Goal: Information Seeking & Learning: Learn about a topic

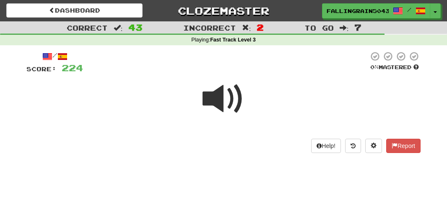
scroll to position [64, 0]
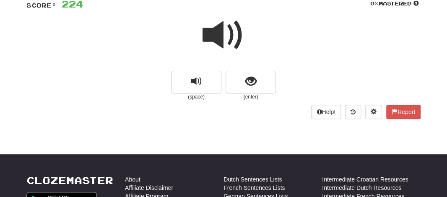
click at [220, 30] on span at bounding box center [223, 35] width 42 height 42
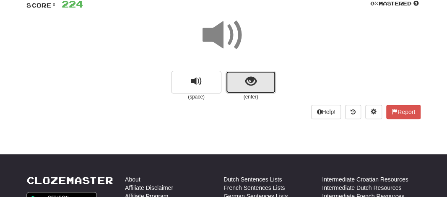
click at [238, 82] on button "show sentence" at bounding box center [250, 82] width 50 height 23
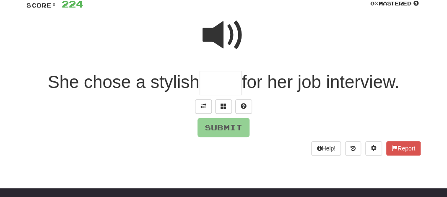
click at [223, 37] on span at bounding box center [223, 35] width 42 height 42
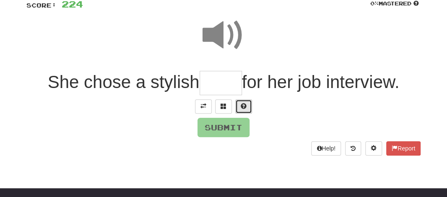
click at [241, 106] on span at bounding box center [243, 106] width 6 height 6
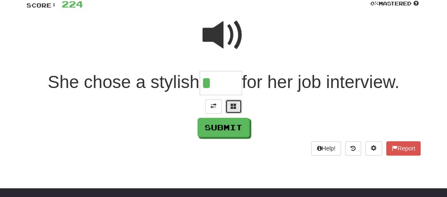
click at [235, 103] on span at bounding box center [233, 106] width 6 height 6
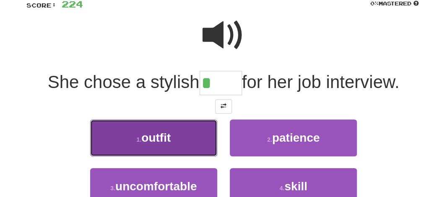
click at [152, 138] on span "outfit" at bounding box center [155, 137] width 29 height 13
type input "******"
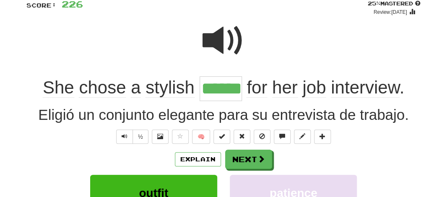
click at [224, 88] on input "******" at bounding box center [220, 88] width 42 height 25
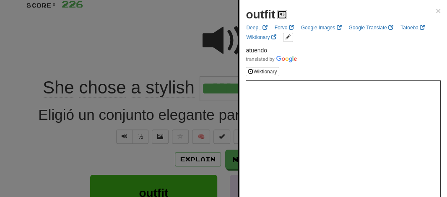
click at [281, 12] on span at bounding box center [281, 14] width 5 height 5
click at [207, 19] on div at bounding box center [223, 98] width 447 height 197
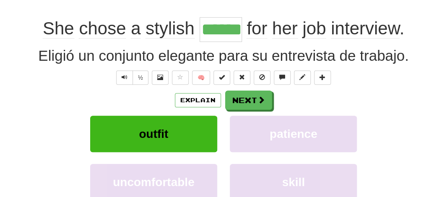
scroll to position [127, 0]
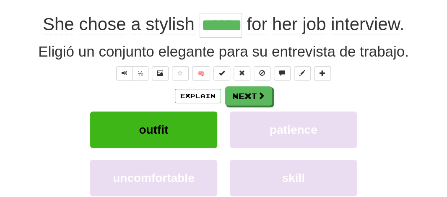
click at [225, 28] on input "******" at bounding box center [220, 25] width 42 height 25
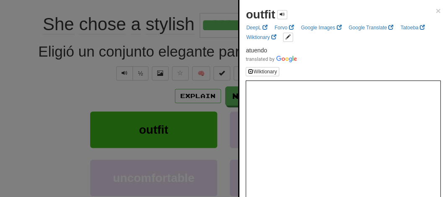
click at [80, 68] on div at bounding box center [223, 98] width 447 height 197
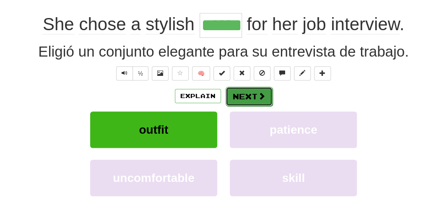
click at [236, 96] on button "Next" at bounding box center [248, 96] width 47 height 19
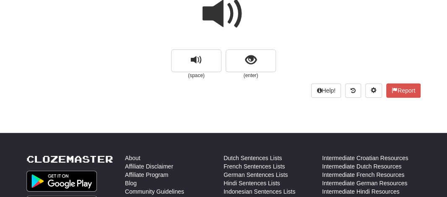
scroll to position [50, 0]
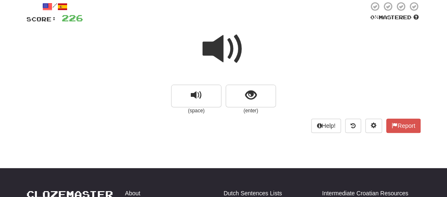
click at [233, 43] on span at bounding box center [223, 49] width 42 height 42
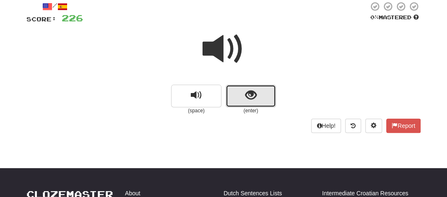
click at [239, 94] on button "show sentence" at bounding box center [250, 96] width 50 height 23
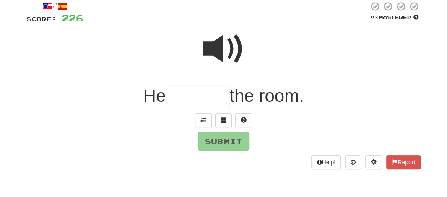
click at [181, 102] on input "text" at bounding box center [197, 97] width 64 height 25
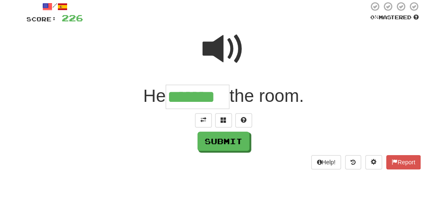
type input "*******"
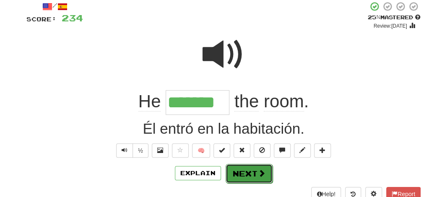
click at [245, 170] on button "Next" at bounding box center [248, 173] width 47 height 19
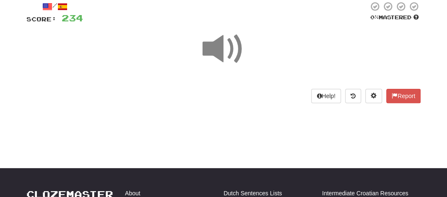
click at [223, 53] on span at bounding box center [223, 49] width 42 height 42
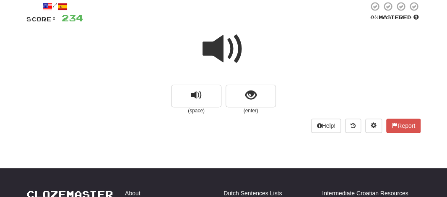
click at [228, 39] on span at bounding box center [223, 49] width 42 height 42
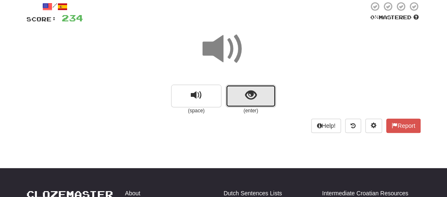
click at [245, 90] on span "show sentence" at bounding box center [250, 95] width 11 height 11
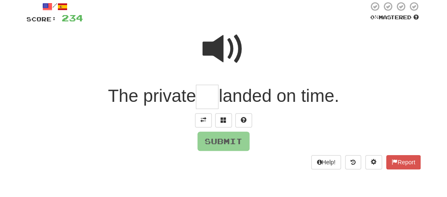
click at [219, 57] on span at bounding box center [223, 49] width 42 height 42
click at [209, 97] on input "text" at bounding box center [207, 97] width 23 height 25
click at [217, 52] on span at bounding box center [223, 49] width 42 height 42
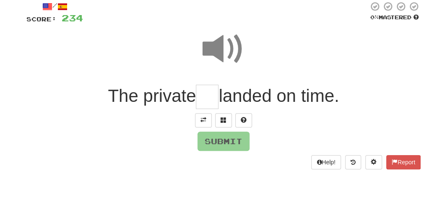
click at [204, 94] on input "text" at bounding box center [207, 97] width 23 height 25
click at [217, 45] on span at bounding box center [223, 49] width 42 height 42
click at [209, 95] on input "text" at bounding box center [207, 97] width 23 height 25
click at [212, 46] on span at bounding box center [223, 49] width 42 height 42
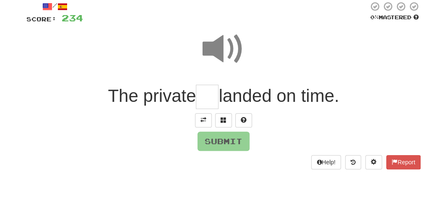
click at [207, 96] on input "text" at bounding box center [207, 97] width 23 height 25
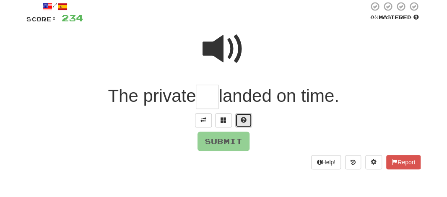
click at [243, 117] on span at bounding box center [243, 120] width 6 height 6
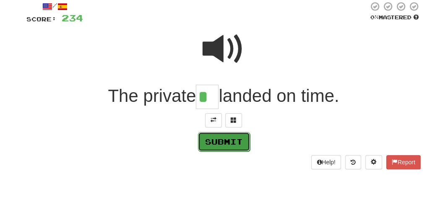
click at [229, 143] on button "Submit" at bounding box center [224, 141] width 52 height 19
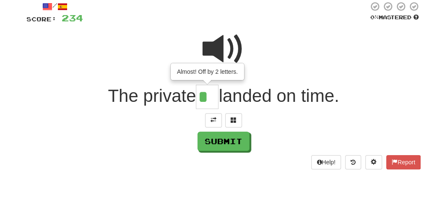
click at [209, 98] on input "*" at bounding box center [207, 97] width 23 height 25
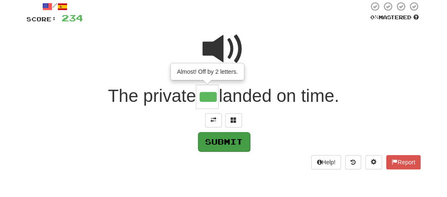
type input "***"
click at [214, 135] on button "Submit" at bounding box center [224, 141] width 52 height 19
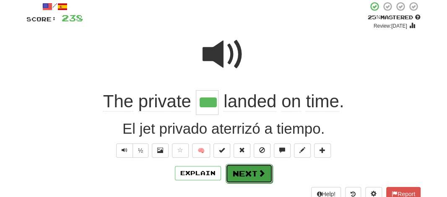
click at [237, 171] on button "Next" at bounding box center [248, 173] width 47 height 19
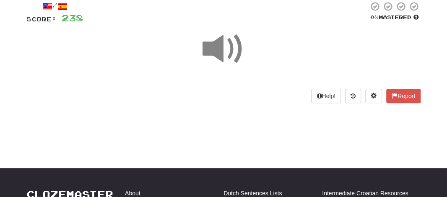
click at [207, 47] on span at bounding box center [223, 49] width 42 height 42
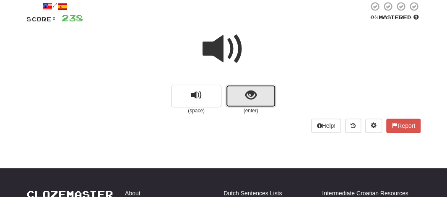
click at [235, 103] on button "show sentence" at bounding box center [250, 96] width 50 height 23
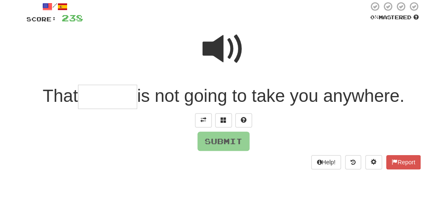
click at [94, 96] on input "text" at bounding box center [107, 97] width 59 height 25
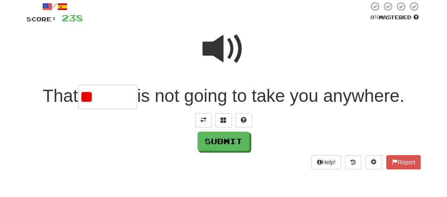
type input "*"
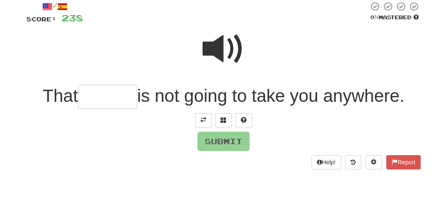
type input "*"
click at [220, 54] on span at bounding box center [223, 49] width 42 height 42
click at [96, 98] on input "text" at bounding box center [107, 97] width 59 height 25
type input "*"
click at [245, 117] on span at bounding box center [243, 120] width 6 height 6
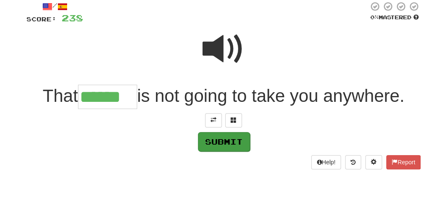
type input "******"
click at [219, 143] on button "Submit" at bounding box center [224, 141] width 52 height 19
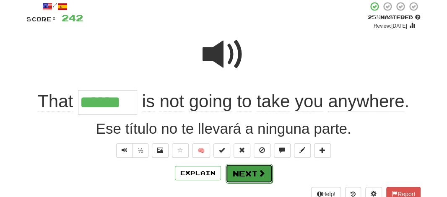
click at [232, 175] on button "Next" at bounding box center [248, 173] width 47 height 19
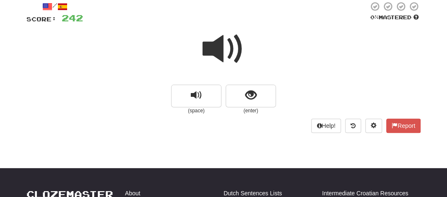
click at [210, 54] on span at bounding box center [223, 49] width 42 height 42
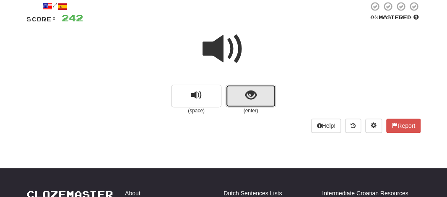
click at [233, 88] on button "show sentence" at bounding box center [250, 96] width 50 height 23
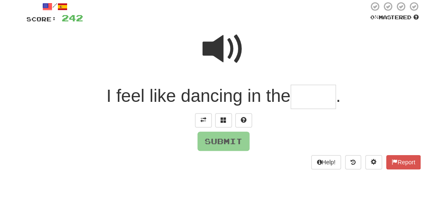
click at [219, 43] on span at bounding box center [223, 49] width 42 height 42
click at [310, 98] on input "text" at bounding box center [312, 97] width 45 height 25
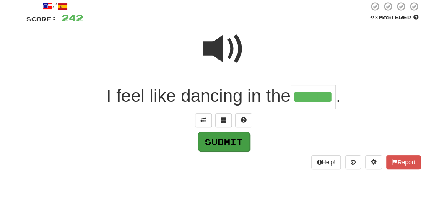
type input "******"
click at [221, 136] on button "Submit" at bounding box center [224, 141] width 52 height 19
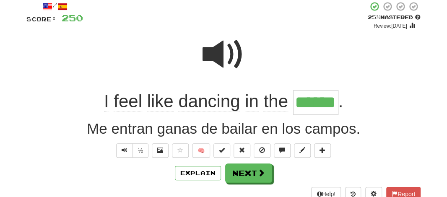
click at [221, 136] on div "Me entran ganas de bailar en los campos." at bounding box center [223, 128] width 394 height 21
click at [253, 175] on button "Next" at bounding box center [248, 173] width 47 height 19
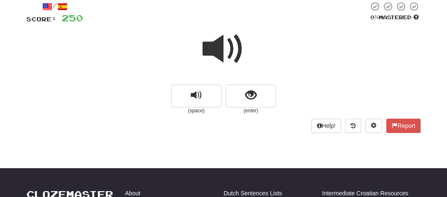
click at [216, 55] on span at bounding box center [223, 49] width 42 height 42
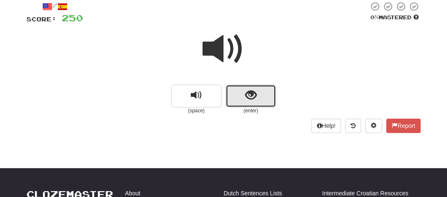
click at [243, 89] on button "show sentence" at bounding box center [250, 96] width 50 height 23
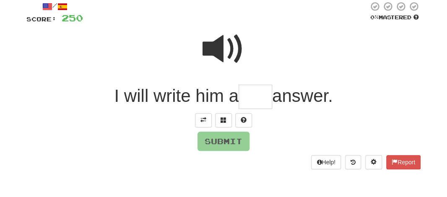
click at [244, 102] on input "text" at bounding box center [255, 97] width 34 height 25
type input "*"
click at [241, 123] on span at bounding box center [243, 120] width 6 height 6
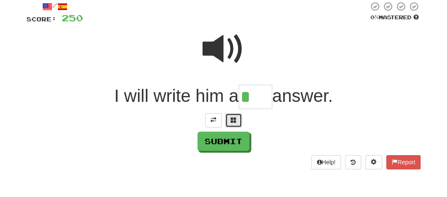
click at [233, 125] on button at bounding box center [233, 120] width 17 height 14
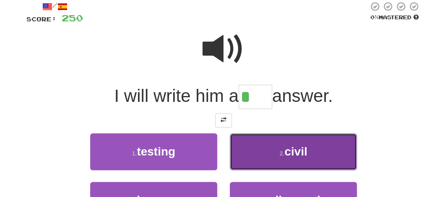
click at [304, 161] on button "2 . civil" at bounding box center [293, 151] width 127 height 36
type input "*****"
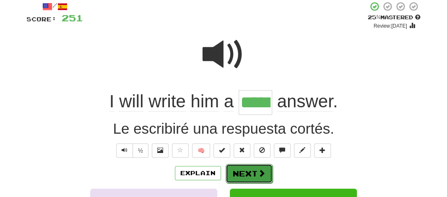
click at [250, 173] on button "Next" at bounding box center [248, 173] width 47 height 19
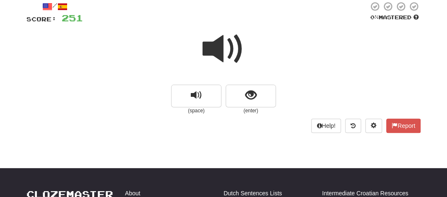
click at [210, 50] on span at bounding box center [223, 49] width 42 height 42
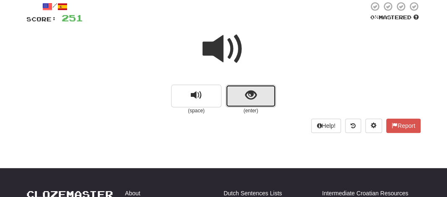
click at [226, 89] on button "show sentence" at bounding box center [250, 96] width 50 height 23
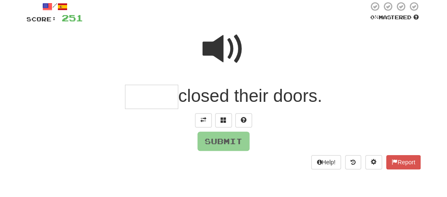
click at [155, 95] on input "text" at bounding box center [151, 97] width 53 height 25
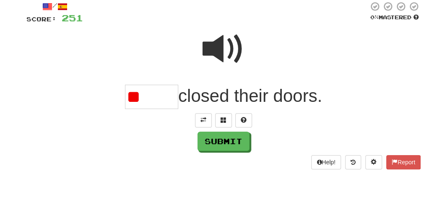
type input "*"
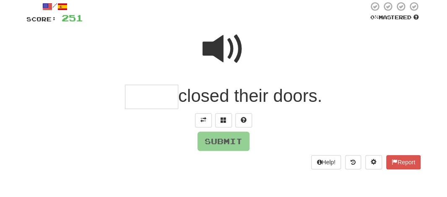
type input "*"
click at [246, 119] on button at bounding box center [243, 120] width 17 height 14
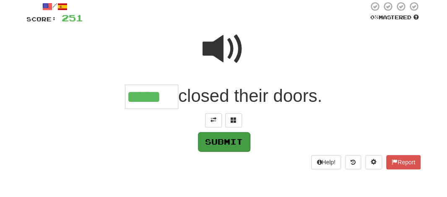
type input "*****"
click at [231, 142] on button "Submit" at bounding box center [224, 141] width 52 height 19
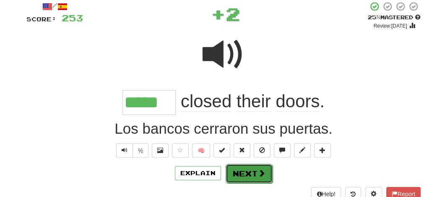
click at [233, 170] on button "Next" at bounding box center [248, 173] width 47 height 19
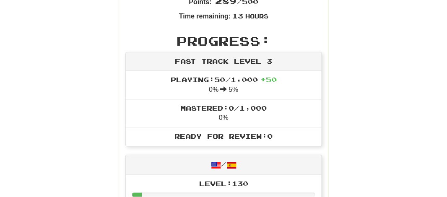
scroll to position [240, 0]
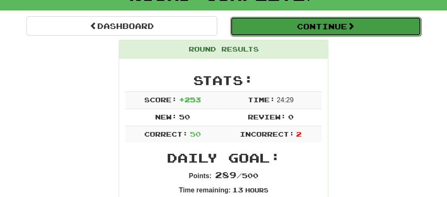
click at [281, 29] on button "Continue" at bounding box center [325, 26] width 191 height 19
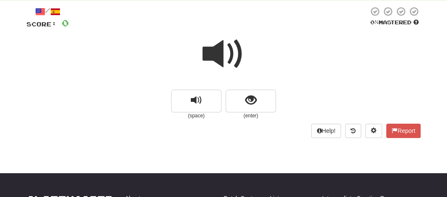
scroll to position [24, 0]
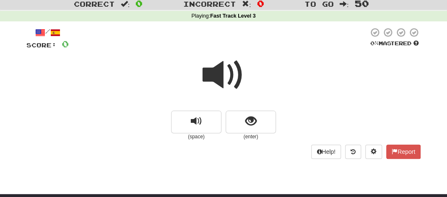
click at [222, 71] on span at bounding box center [223, 75] width 42 height 42
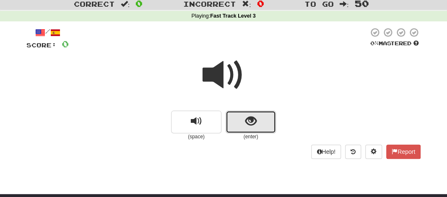
click at [248, 119] on span "show sentence" at bounding box center [250, 121] width 11 height 11
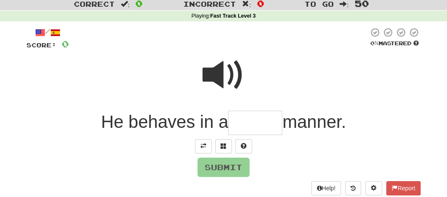
click at [244, 129] on input "text" at bounding box center [255, 123] width 54 height 25
click at [243, 148] on span at bounding box center [243, 146] width 6 height 6
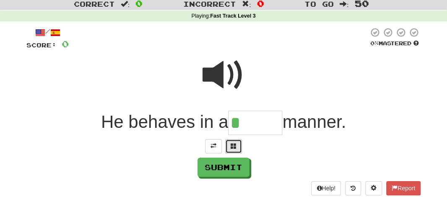
click at [230, 144] on span at bounding box center [233, 146] width 6 height 6
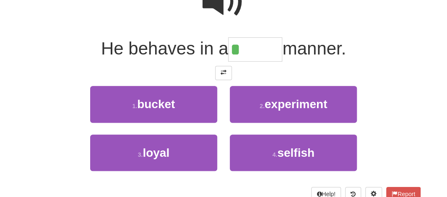
scroll to position [107, 0]
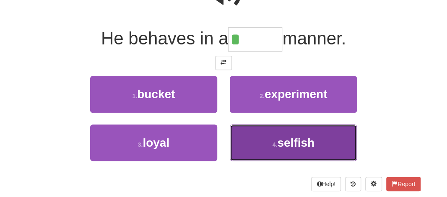
click at [306, 146] on span "selfish" at bounding box center [295, 142] width 37 height 13
type input "*******"
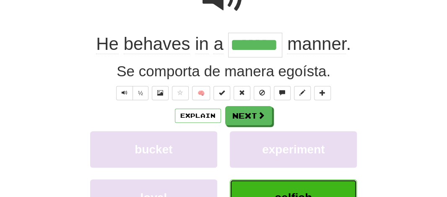
scroll to position [113, 0]
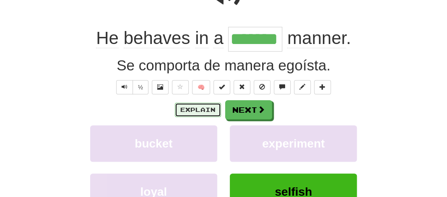
click at [188, 116] on button "Explain" at bounding box center [198, 110] width 46 height 14
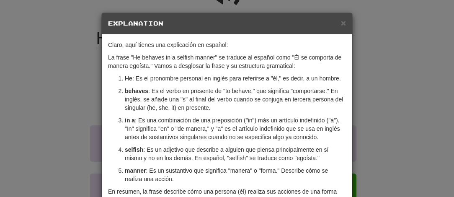
click at [336, 23] on h5 "Explanation" at bounding box center [227, 23] width 238 height 8
click at [341, 25] on span "×" at bounding box center [343, 23] width 5 height 10
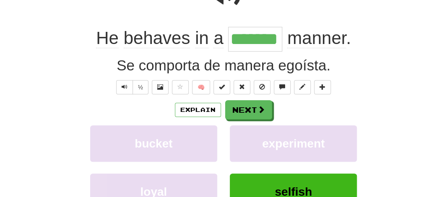
click at [243, 119] on div "Explain Next bucket experiment loyal selfish Learn more: [PERSON_NAME] experime…" at bounding box center [223, 167] width 394 height 134
click at [245, 106] on button "Next" at bounding box center [248, 110] width 47 height 19
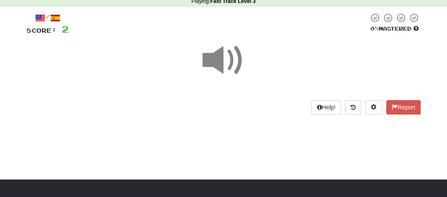
scroll to position [37, 0]
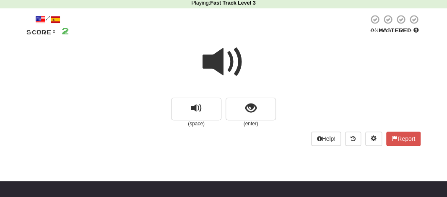
click at [217, 65] on span at bounding box center [223, 62] width 42 height 42
click at [217, 67] on span at bounding box center [223, 62] width 42 height 42
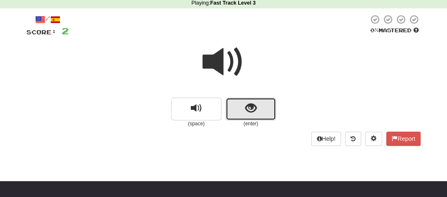
click at [248, 106] on span "show sentence" at bounding box center [250, 108] width 11 height 11
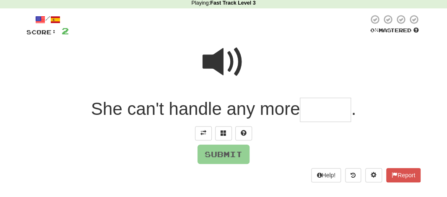
click at [322, 111] on input "text" at bounding box center [325, 110] width 51 height 25
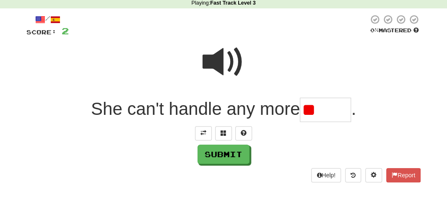
type input "*"
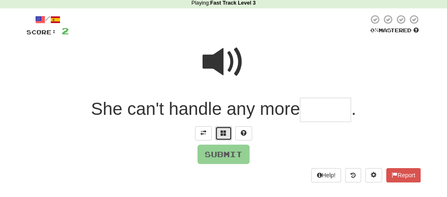
click at [227, 132] on button at bounding box center [223, 133] width 17 height 14
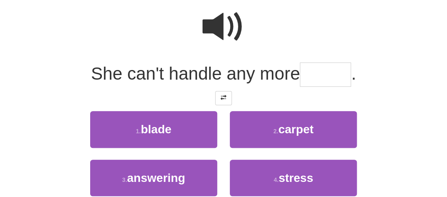
scroll to position [79, 0]
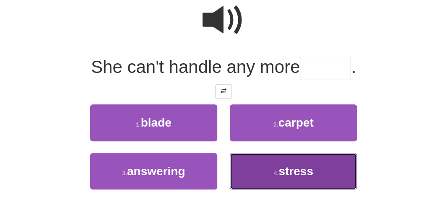
click at [295, 171] on span "stress" at bounding box center [295, 171] width 35 height 13
type input "******"
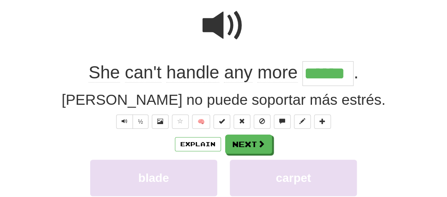
scroll to position [84, 0]
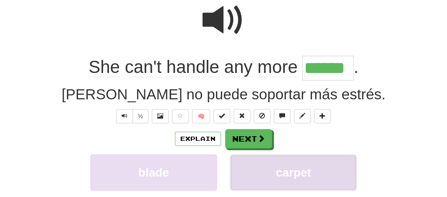
click at [295, 171] on span "carpet" at bounding box center [293, 172] width 35 height 13
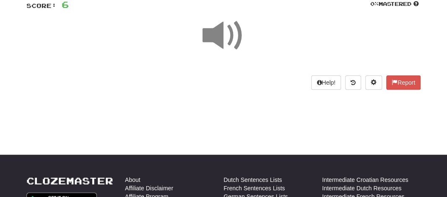
scroll to position [0, 0]
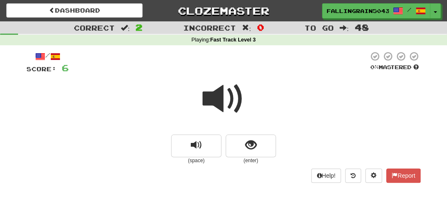
click at [216, 95] on span at bounding box center [223, 99] width 42 height 42
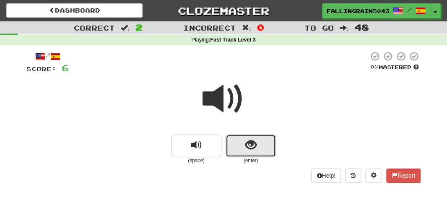
click at [235, 156] on button "show sentence" at bounding box center [250, 145] width 50 height 23
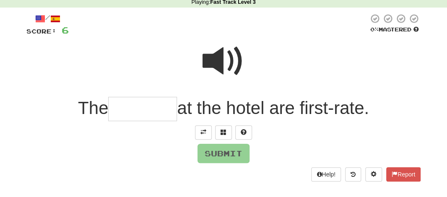
scroll to position [42, 0]
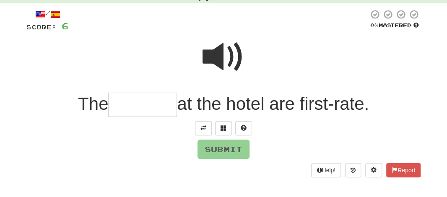
click at [132, 104] on input "text" at bounding box center [142, 105] width 69 height 25
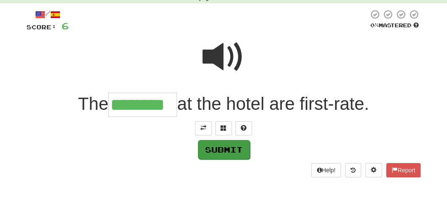
type input "********"
click at [222, 145] on button "Submit" at bounding box center [224, 149] width 52 height 19
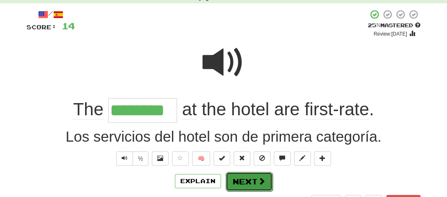
click at [231, 183] on button "Next" at bounding box center [248, 181] width 47 height 19
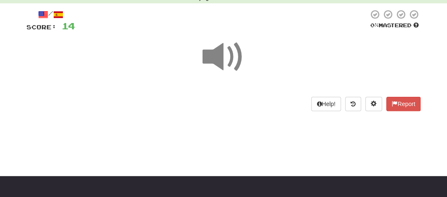
click at [222, 59] on span at bounding box center [223, 57] width 42 height 42
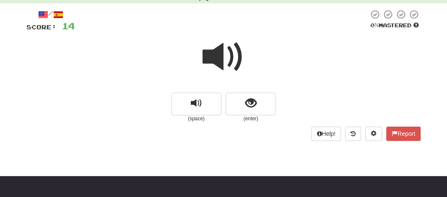
click at [222, 59] on span at bounding box center [223, 57] width 42 height 42
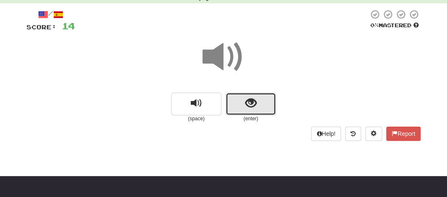
click at [234, 96] on button "show sentence" at bounding box center [250, 104] width 50 height 23
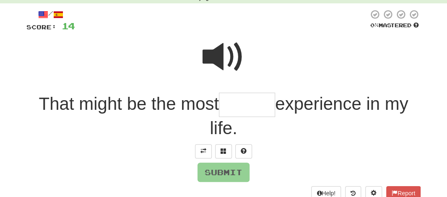
click at [214, 68] on span at bounding box center [223, 57] width 42 height 42
click at [233, 100] on input "text" at bounding box center [247, 105] width 56 height 25
click at [222, 153] on span at bounding box center [223, 151] width 6 height 6
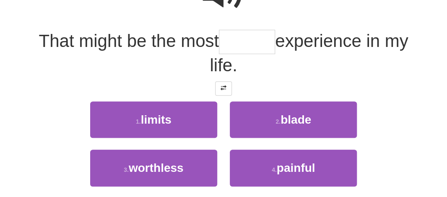
scroll to position [132, 0]
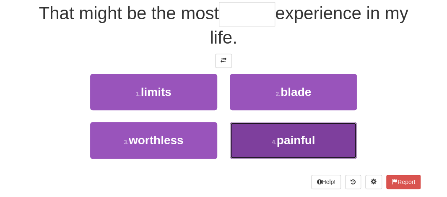
click at [292, 138] on span "painful" at bounding box center [296, 140] width 39 height 13
type input "*******"
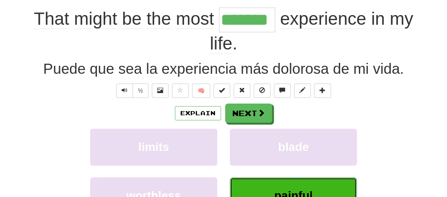
scroll to position [138, 0]
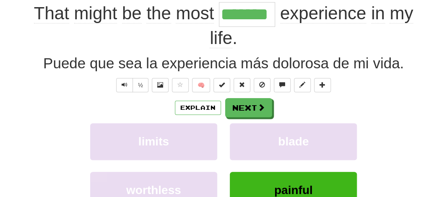
click at [190, 20] on span "most" at bounding box center [195, 13] width 38 height 20
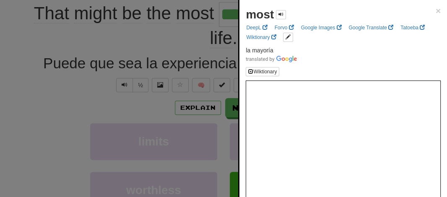
click at [190, 20] on div at bounding box center [223, 98] width 447 height 197
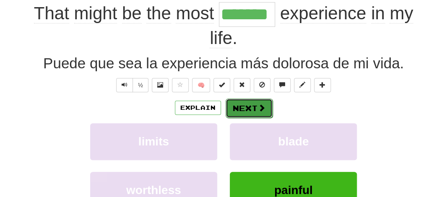
click at [231, 102] on button "Next" at bounding box center [248, 107] width 47 height 19
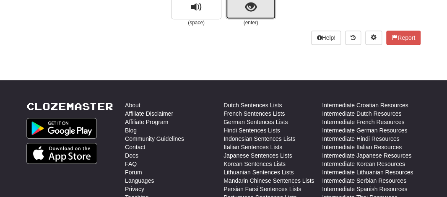
click at [247, 8] on span "show sentence" at bounding box center [250, 7] width 11 height 11
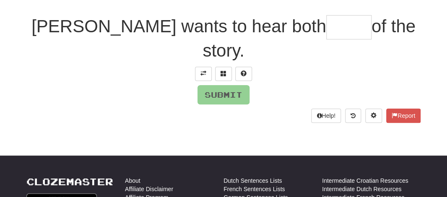
scroll to position [113, 0]
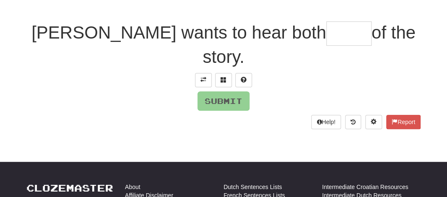
click at [326, 33] on input "text" at bounding box center [348, 33] width 45 height 25
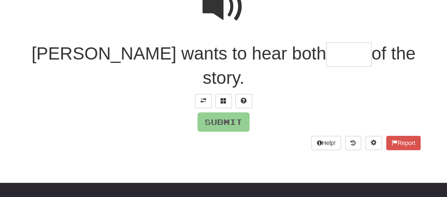
scroll to position [65, 0]
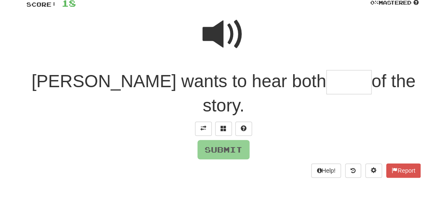
click at [202, 42] on div at bounding box center [223, 40] width 394 height 60
click at [326, 83] on input "text" at bounding box center [348, 82] width 45 height 25
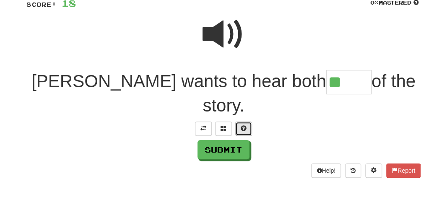
click at [246, 121] on button at bounding box center [243, 128] width 17 height 14
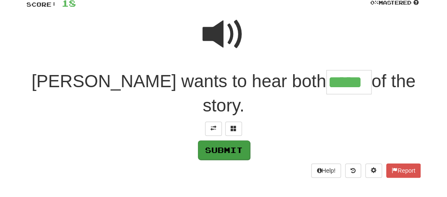
type input "*****"
click at [209, 140] on button "Submit" at bounding box center [224, 149] width 52 height 19
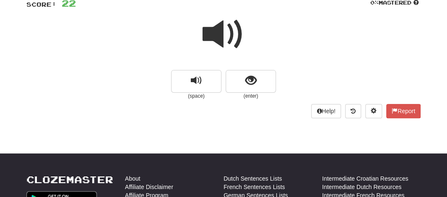
click at [212, 23] on span at bounding box center [223, 34] width 42 height 42
click at [216, 32] on span at bounding box center [223, 34] width 42 height 42
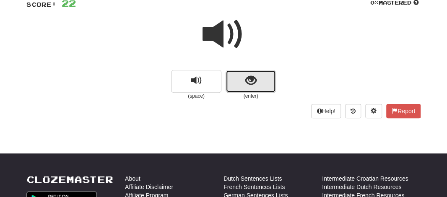
click at [227, 80] on button "show sentence" at bounding box center [250, 81] width 50 height 23
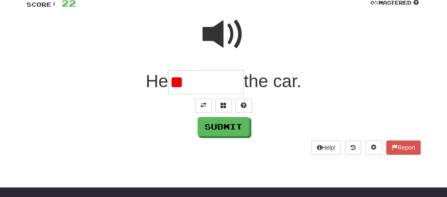
type input "*"
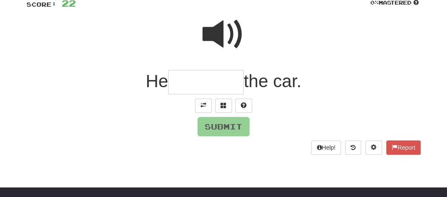
click at [221, 34] on span at bounding box center [223, 34] width 42 height 42
click at [185, 85] on input "text" at bounding box center [205, 82] width 75 height 25
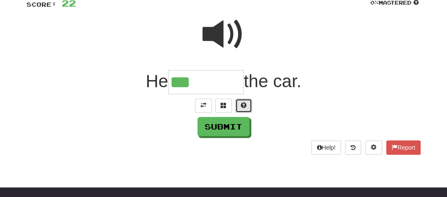
click at [237, 104] on button at bounding box center [243, 105] width 17 height 14
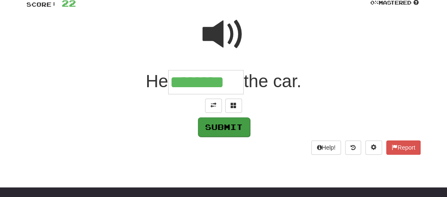
type input "********"
click at [215, 124] on button "Submit" at bounding box center [224, 126] width 52 height 19
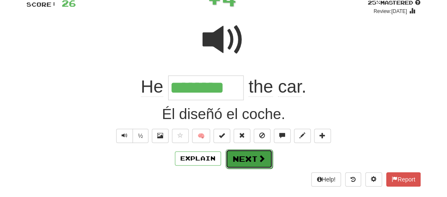
click at [239, 154] on button "Next" at bounding box center [248, 158] width 47 height 19
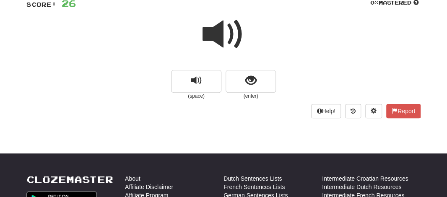
click at [220, 24] on span at bounding box center [223, 34] width 42 height 42
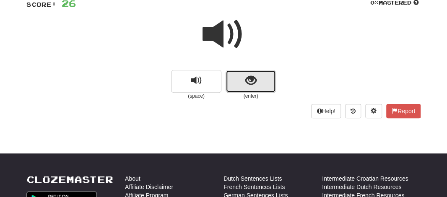
click at [245, 85] on span "show sentence" at bounding box center [250, 80] width 11 height 11
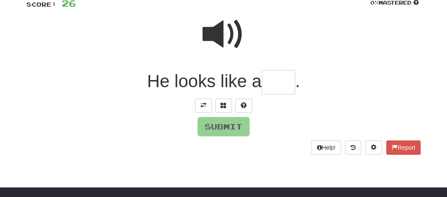
click at [282, 81] on input "text" at bounding box center [278, 82] width 34 height 25
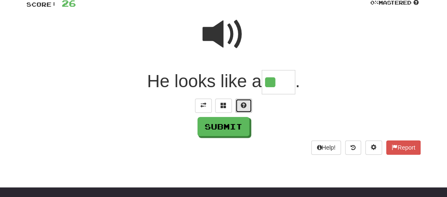
click at [240, 103] on span at bounding box center [243, 105] width 6 height 6
type input "***"
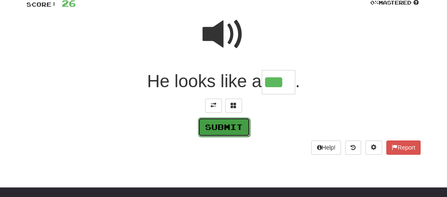
click at [225, 127] on button "Submit" at bounding box center [224, 126] width 52 height 19
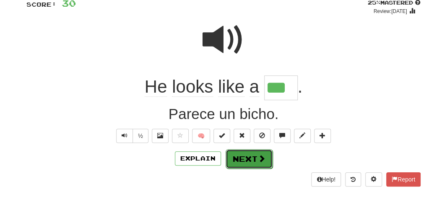
click at [252, 151] on button "Next" at bounding box center [248, 158] width 47 height 19
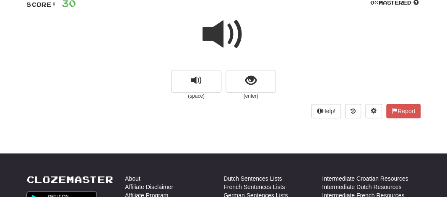
click at [213, 42] on span at bounding box center [223, 34] width 42 height 42
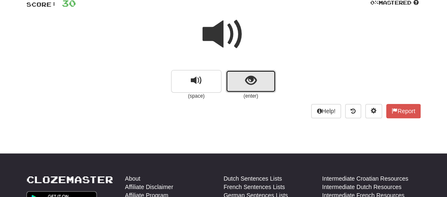
click at [236, 76] on button "show sentence" at bounding box center [250, 81] width 50 height 23
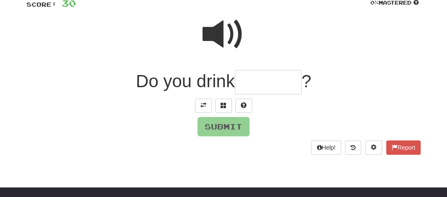
click at [242, 85] on input "text" at bounding box center [268, 82] width 67 height 25
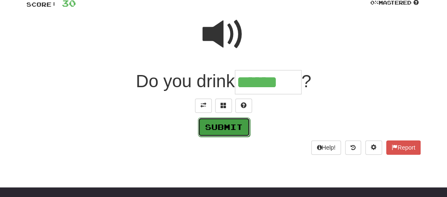
click at [221, 121] on button "Submit" at bounding box center [224, 126] width 52 height 19
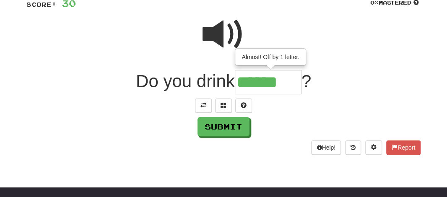
click at [295, 83] on input "******" at bounding box center [268, 82] width 67 height 25
click at [222, 26] on span at bounding box center [223, 34] width 42 height 42
click at [294, 88] on input "******" at bounding box center [268, 82] width 67 height 25
click at [243, 104] on span at bounding box center [243, 105] width 6 height 6
type input "*******"
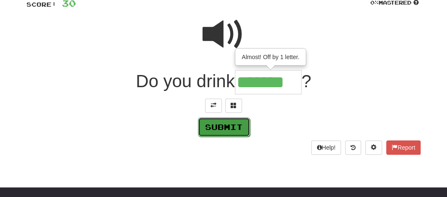
click at [224, 120] on button "Submit" at bounding box center [224, 126] width 52 height 19
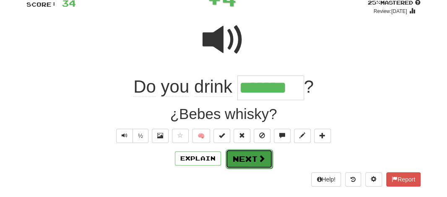
click at [231, 160] on button "Next" at bounding box center [248, 158] width 47 height 19
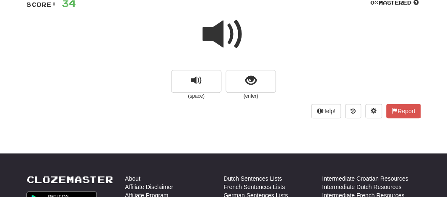
click at [215, 33] on span at bounding box center [223, 34] width 42 height 42
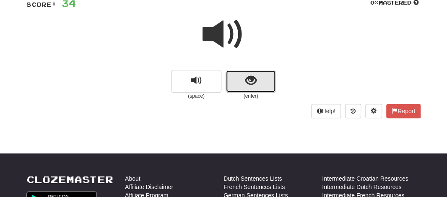
click at [232, 78] on button "show sentence" at bounding box center [250, 81] width 50 height 23
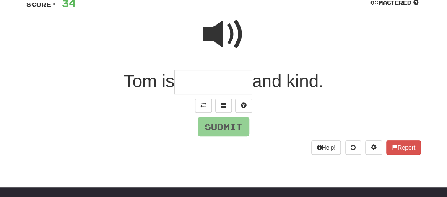
click at [209, 80] on input "text" at bounding box center [213, 82] width 78 height 25
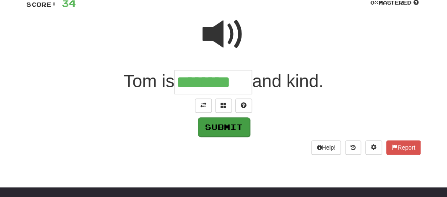
type input "********"
click at [218, 128] on button "Submit" at bounding box center [224, 126] width 52 height 19
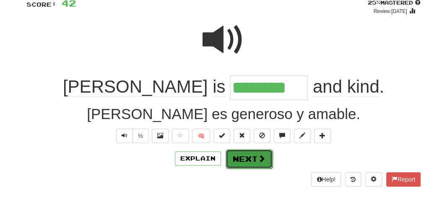
click at [235, 153] on button "Next" at bounding box center [248, 158] width 47 height 19
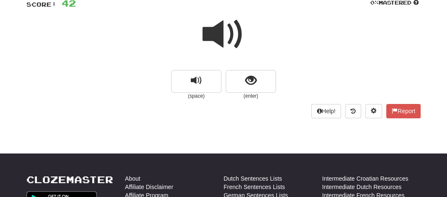
click at [227, 32] on span at bounding box center [223, 34] width 42 height 42
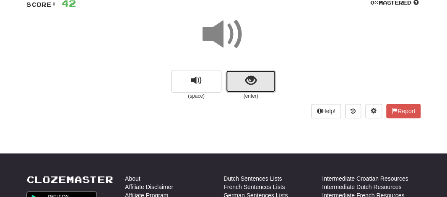
click at [239, 80] on button "show sentence" at bounding box center [250, 81] width 50 height 23
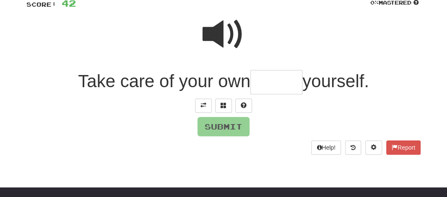
click at [259, 79] on input "text" at bounding box center [276, 82] width 52 height 25
click at [217, 39] on span at bounding box center [223, 34] width 42 height 42
click at [259, 84] on input "text" at bounding box center [276, 82] width 52 height 25
click at [236, 32] on span at bounding box center [223, 34] width 42 height 42
click at [267, 80] on input "text" at bounding box center [276, 82] width 52 height 25
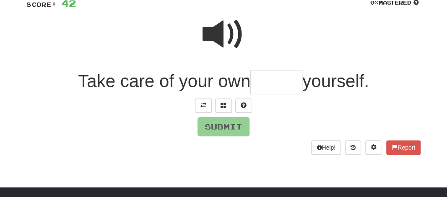
type input "*"
click at [225, 104] on span at bounding box center [223, 105] width 6 height 6
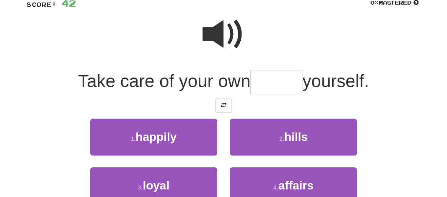
click at [222, 35] on span at bounding box center [223, 34] width 42 height 42
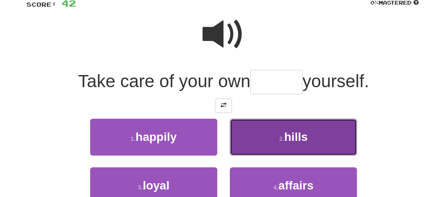
click at [281, 138] on small "2 ." at bounding box center [281, 138] width 5 height 7
type input "*******"
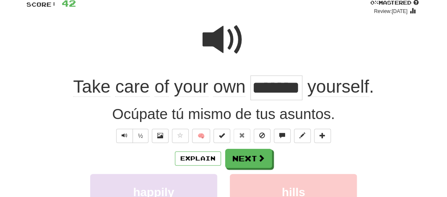
click at [269, 95] on input "*******" at bounding box center [276, 87] width 52 height 25
click at [269, 88] on input "*******" at bounding box center [276, 87] width 52 height 25
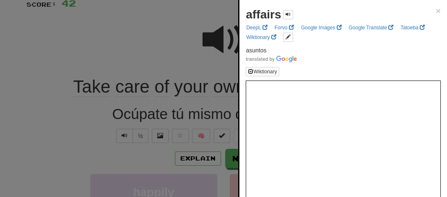
click at [204, 59] on div at bounding box center [223, 98] width 447 height 197
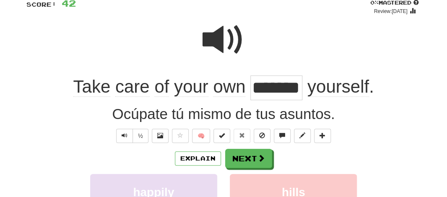
click at [269, 89] on input "*******" at bounding box center [276, 87] width 52 height 25
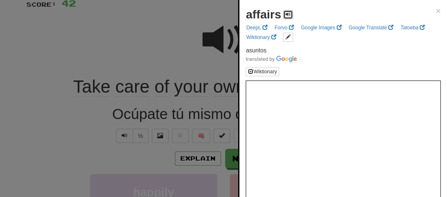
click at [288, 17] on span at bounding box center [287, 14] width 5 height 5
click at [128, 43] on div at bounding box center [223, 98] width 447 height 197
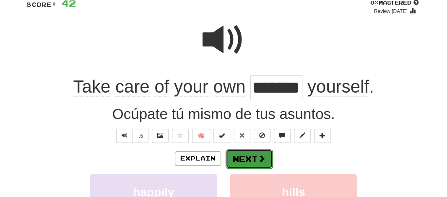
click at [239, 165] on button "Next" at bounding box center [248, 158] width 47 height 19
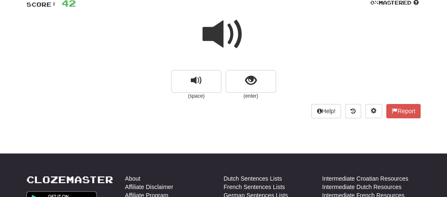
click at [220, 27] on span at bounding box center [223, 34] width 42 height 42
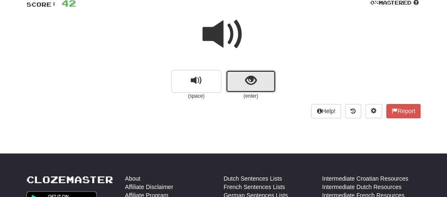
click at [233, 79] on button "show sentence" at bounding box center [250, 81] width 50 height 23
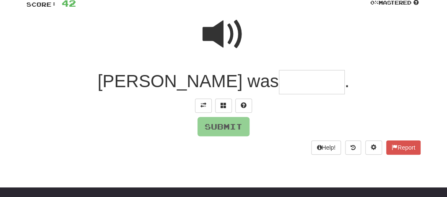
click at [279, 82] on input "text" at bounding box center [312, 82] width 66 height 25
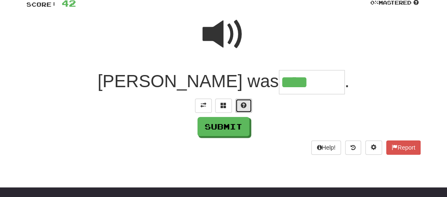
click at [243, 102] on span at bounding box center [243, 105] width 6 height 6
click at [235, 105] on span at bounding box center [233, 105] width 6 height 6
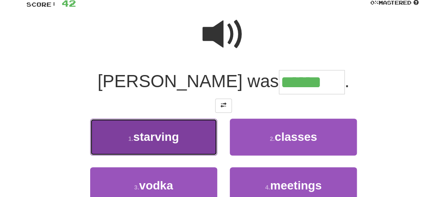
click at [181, 136] on button "1 . starving" at bounding box center [153, 137] width 127 height 36
type input "********"
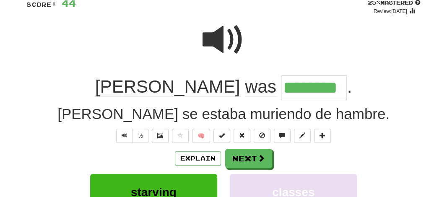
click at [281, 85] on input "********" at bounding box center [314, 87] width 66 height 25
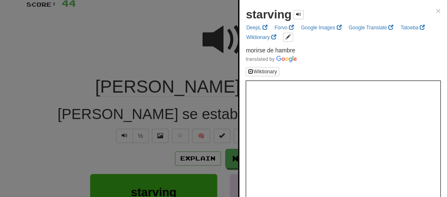
click at [160, 43] on div at bounding box center [223, 98] width 447 height 197
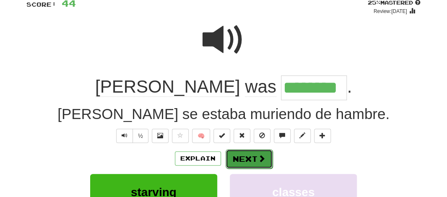
click at [237, 155] on button "Next" at bounding box center [248, 158] width 47 height 19
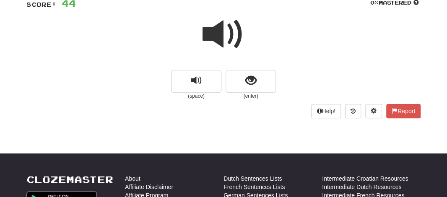
click at [219, 29] on span at bounding box center [223, 34] width 42 height 42
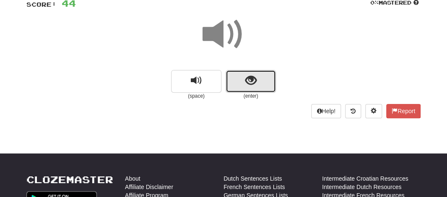
click at [245, 79] on span "show sentence" at bounding box center [250, 80] width 11 height 11
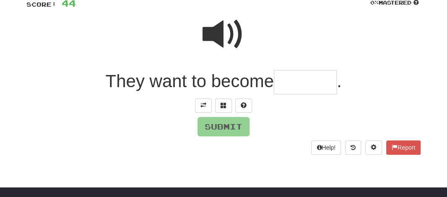
click at [281, 83] on input "text" at bounding box center [305, 82] width 63 height 25
click at [304, 85] on input "text" at bounding box center [305, 82] width 63 height 25
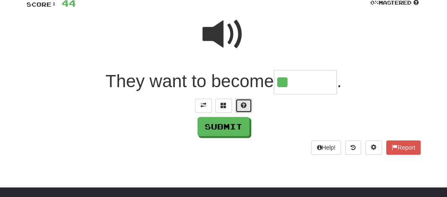
click at [243, 104] on span at bounding box center [243, 105] width 6 height 6
click at [233, 103] on span at bounding box center [233, 105] width 6 height 6
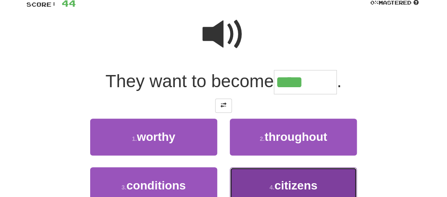
click at [287, 188] on span "citizens" at bounding box center [295, 185] width 43 height 13
type input "********"
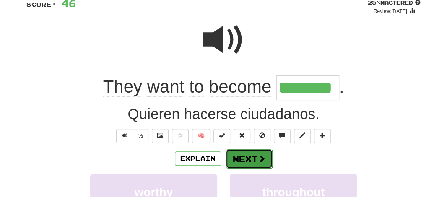
click at [238, 160] on button "Next" at bounding box center [248, 158] width 47 height 19
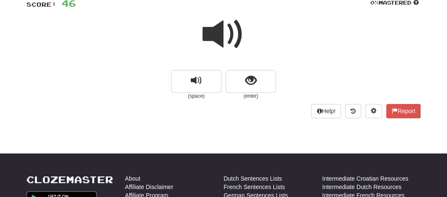
click at [229, 36] on span at bounding box center [223, 34] width 42 height 42
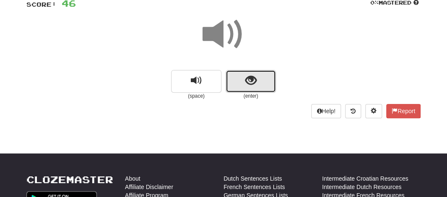
click at [238, 91] on button "show sentence" at bounding box center [250, 81] width 50 height 23
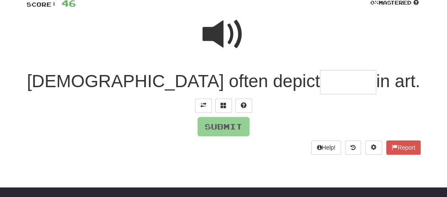
click at [221, 29] on span at bounding box center [223, 34] width 42 height 42
click at [220, 111] on button at bounding box center [223, 105] width 17 height 14
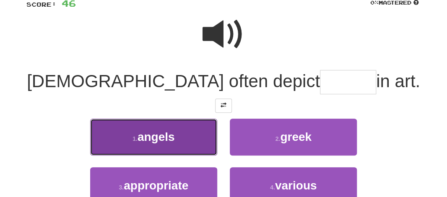
click at [171, 137] on span "angels" at bounding box center [155, 136] width 37 height 13
type input "******"
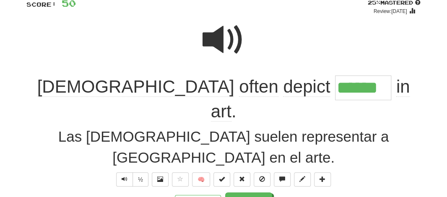
click at [171, 176] on span "🧠" at bounding box center [251, 179] width 162 height 7
click at [239, 93] on span "often" at bounding box center [258, 87] width 39 height 20
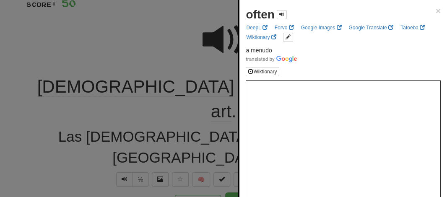
click at [150, 28] on div at bounding box center [223, 98] width 447 height 197
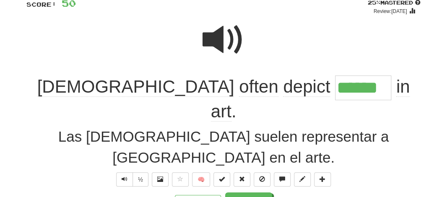
click at [283, 87] on span "depict" at bounding box center [306, 87] width 47 height 20
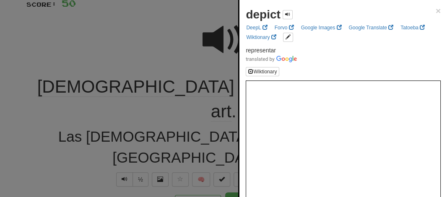
click at [187, 61] on div at bounding box center [223, 98] width 447 height 197
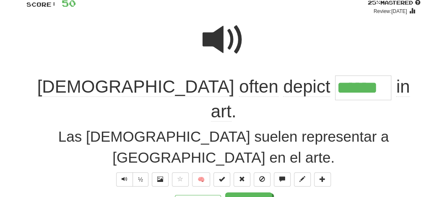
click at [187, 61] on div at bounding box center [223, 46] width 394 height 60
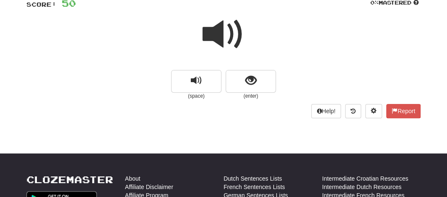
click at [221, 34] on span at bounding box center [223, 34] width 42 height 42
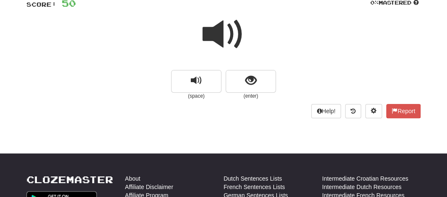
click at [221, 34] on span at bounding box center [223, 34] width 42 height 42
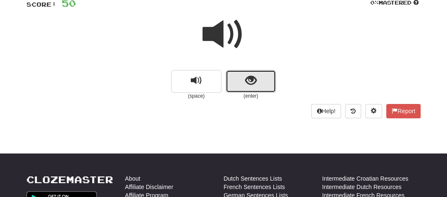
click at [237, 78] on button "show sentence" at bounding box center [250, 81] width 50 height 23
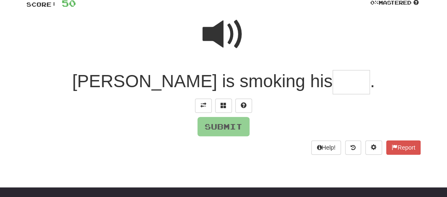
click at [332, 79] on input "text" at bounding box center [350, 82] width 37 height 25
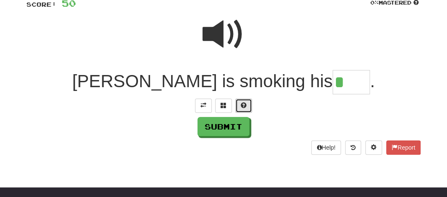
click at [236, 101] on button at bounding box center [243, 105] width 17 height 14
click at [237, 105] on button at bounding box center [233, 105] width 17 height 14
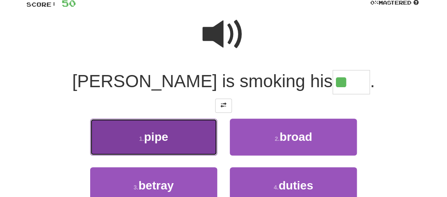
click at [162, 141] on span "pipe" at bounding box center [156, 136] width 24 height 13
type input "****"
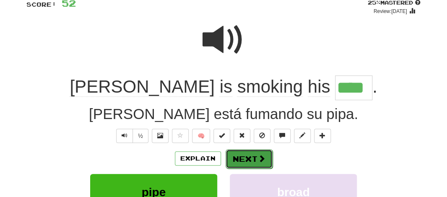
click at [248, 155] on button "Next" at bounding box center [248, 158] width 47 height 19
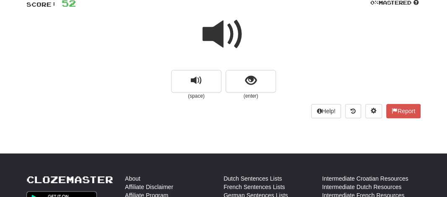
click at [216, 31] on span at bounding box center [223, 34] width 42 height 42
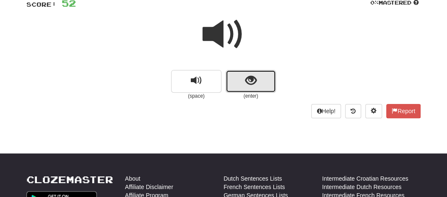
click at [235, 78] on button "show sentence" at bounding box center [250, 81] width 50 height 23
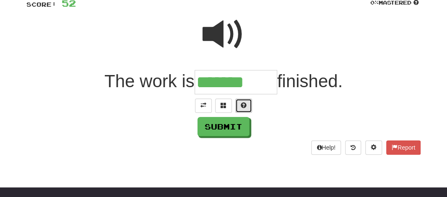
click at [241, 100] on button at bounding box center [243, 105] width 17 height 14
type input "**********"
click at [217, 32] on span at bounding box center [223, 34] width 42 height 42
click at [226, 28] on span at bounding box center [223, 34] width 42 height 42
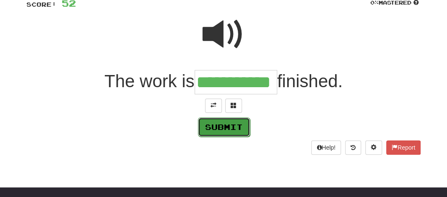
click at [228, 129] on button "Submit" at bounding box center [224, 126] width 52 height 19
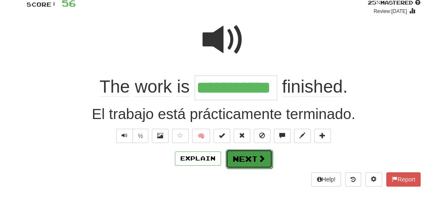
click at [242, 149] on button "Next" at bounding box center [248, 158] width 47 height 19
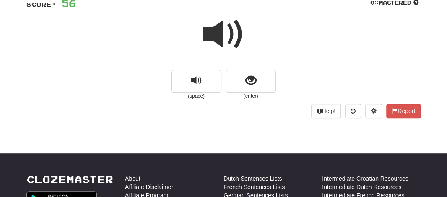
click at [224, 36] on span at bounding box center [223, 34] width 42 height 42
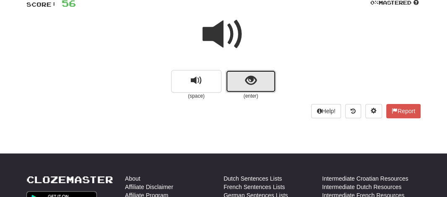
click at [241, 82] on button "show sentence" at bounding box center [250, 81] width 50 height 23
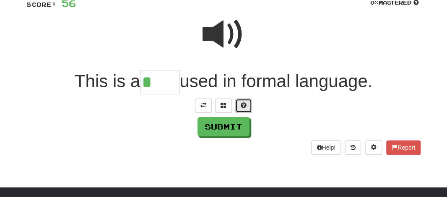
click at [244, 103] on span at bounding box center [243, 105] width 6 height 6
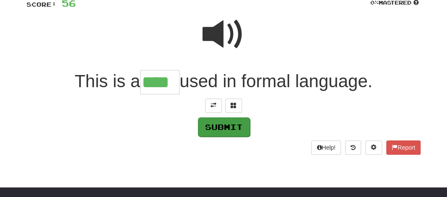
type input "****"
click at [227, 127] on button "Submit" at bounding box center [224, 126] width 52 height 19
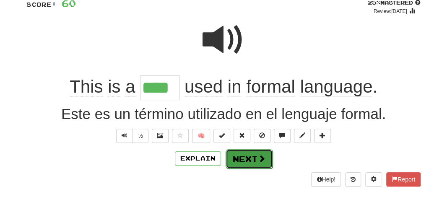
click at [232, 160] on button "Next" at bounding box center [248, 158] width 47 height 19
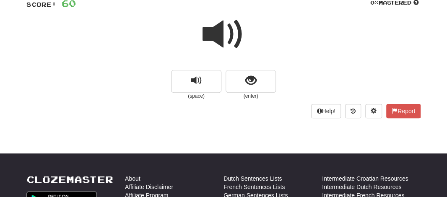
click at [214, 36] on span at bounding box center [223, 34] width 42 height 42
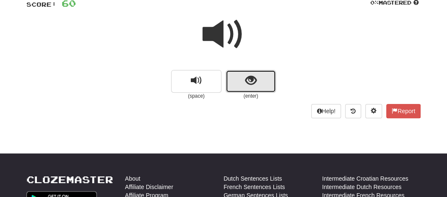
click at [240, 78] on button "show sentence" at bounding box center [250, 81] width 50 height 23
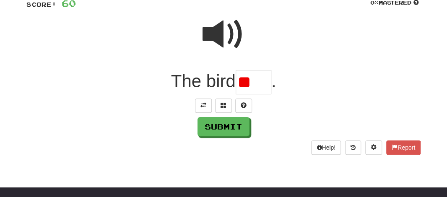
type input "*"
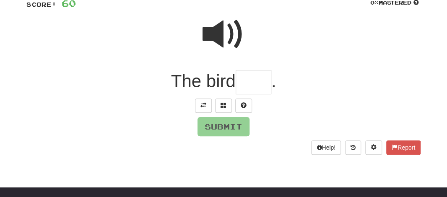
click at [219, 31] on span at bounding box center [223, 34] width 42 height 42
click at [244, 81] on input "text" at bounding box center [253, 82] width 36 height 25
type input "*"
click at [245, 106] on span at bounding box center [243, 105] width 6 height 6
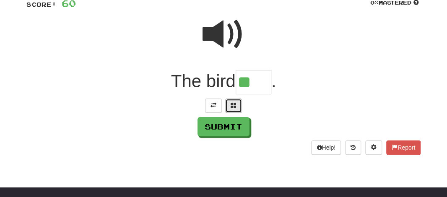
click at [233, 103] on span at bounding box center [233, 105] width 6 height 6
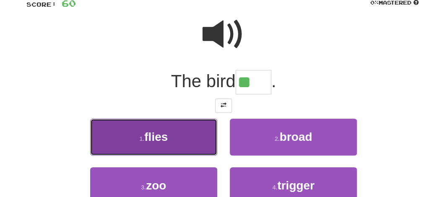
click at [164, 136] on span "flies" at bounding box center [155, 136] width 23 height 13
type input "*****"
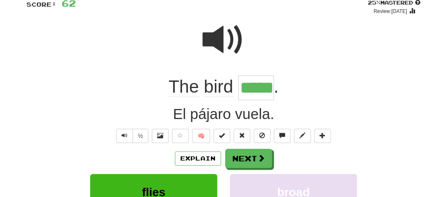
click at [249, 85] on input "*****" at bounding box center [256, 87] width 36 height 25
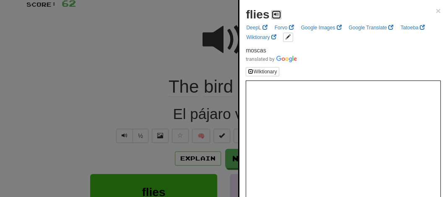
click at [276, 15] on span at bounding box center [276, 14] width 5 height 5
click at [189, 50] on div at bounding box center [223, 98] width 447 height 197
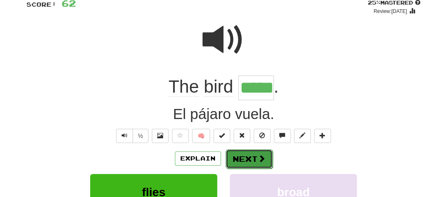
click at [243, 159] on button "Next" at bounding box center [248, 158] width 47 height 19
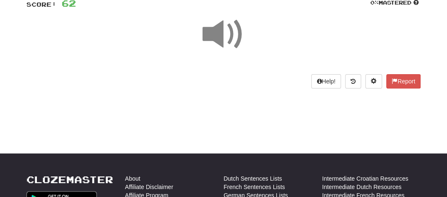
click at [226, 45] on span at bounding box center [223, 34] width 42 height 42
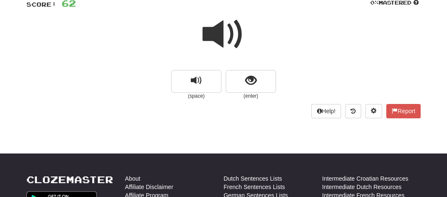
click at [226, 45] on span at bounding box center [223, 34] width 42 height 42
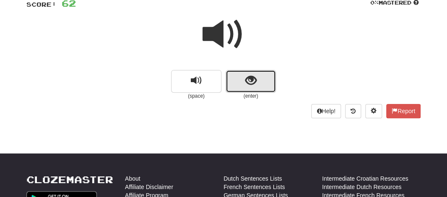
click at [239, 78] on button "show sentence" at bounding box center [250, 81] width 50 height 23
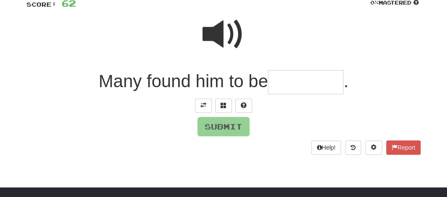
click at [281, 78] on input "text" at bounding box center [305, 82] width 75 height 25
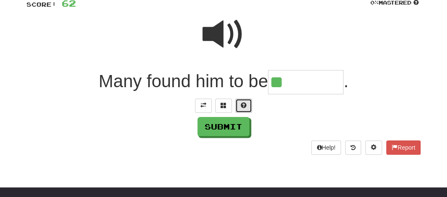
click at [243, 106] on span at bounding box center [243, 105] width 6 height 6
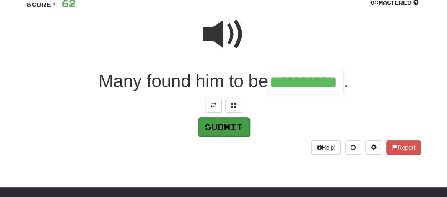
type input "**********"
click at [219, 128] on button "Submit" at bounding box center [224, 126] width 52 height 19
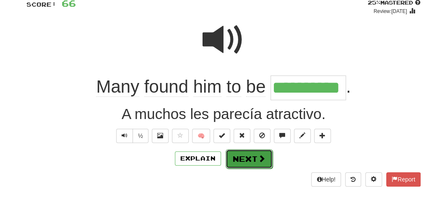
click at [238, 156] on button "Next" at bounding box center [248, 158] width 47 height 19
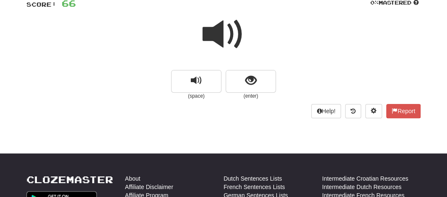
click at [216, 34] on span at bounding box center [223, 34] width 42 height 42
click at [216, 35] on span at bounding box center [223, 34] width 42 height 42
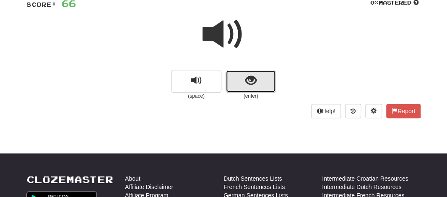
click at [234, 79] on button "show sentence" at bounding box center [250, 81] width 50 height 23
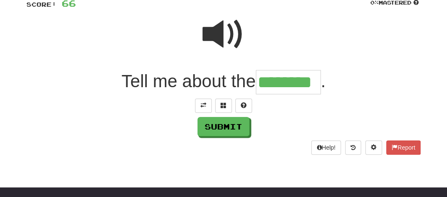
type input "********"
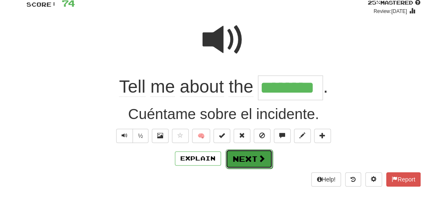
click at [244, 163] on button "Next" at bounding box center [248, 158] width 47 height 19
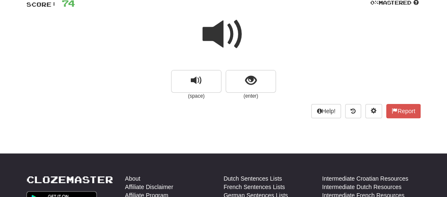
click at [234, 37] on span at bounding box center [223, 34] width 42 height 42
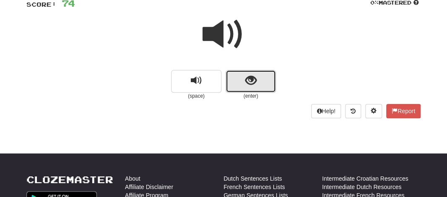
click at [231, 84] on button "show sentence" at bounding box center [250, 81] width 50 height 23
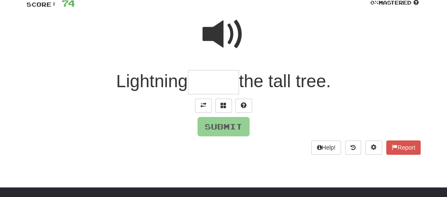
click at [203, 84] on input "text" at bounding box center [213, 82] width 51 height 25
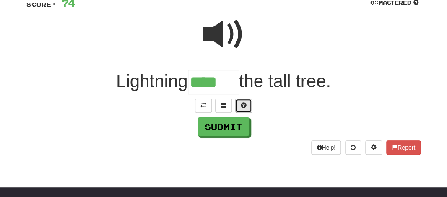
click at [238, 104] on button at bounding box center [243, 105] width 17 height 14
click at [233, 110] on button at bounding box center [233, 105] width 17 height 14
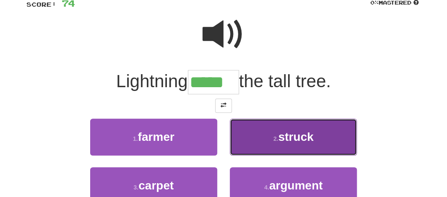
click at [275, 141] on small "2 ." at bounding box center [275, 138] width 5 height 7
type input "******"
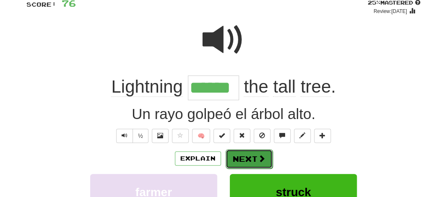
click at [238, 163] on button "Next" at bounding box center [248, 158] width 47 height 19
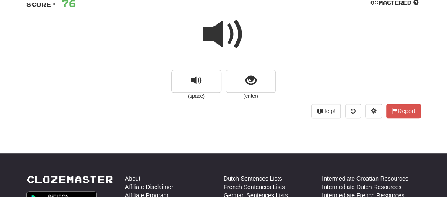
click at [214, 27] on span at bounding box center [223, 34] width 42 height 42
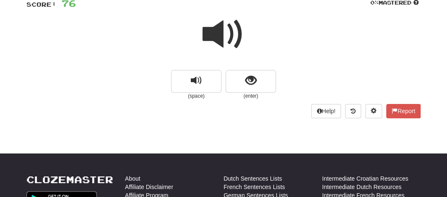
click at [214, 27] on span at bounding box center [223, 34] width 42 height 42
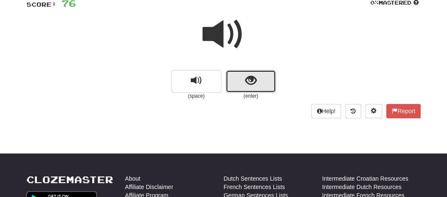
click at [231, 78] on button "show sentence" at bounding box center [250, 81] width 50 height 23
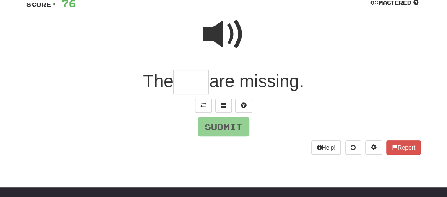
click at [189, 81] on input "text" at bounding box center [191, 82] width 36 height 25
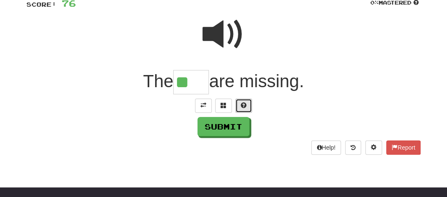
click at [243, 103] on span at bounding box center [243, 105] width 6 height 6
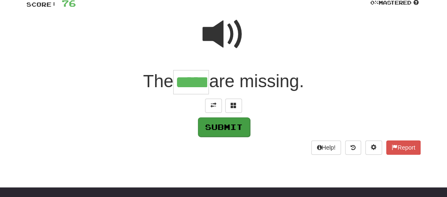
type input "*****"
click at [219, 127] on button "Submit" at bounding box center [224, 126] width 52 height 19
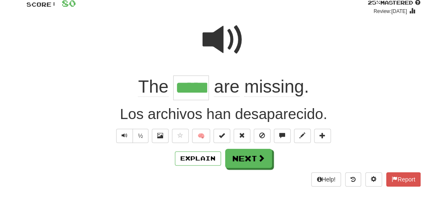
click at [188, 89] on input "*****" at bounding box center [191, 87] width 36 height 25
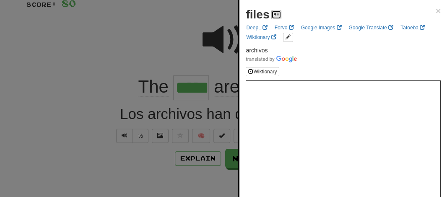
click at [279, 13] on button at bounding box center [276, 14] width 10 height 9
click at [194, 34] on div at bounding box center [223, 98] width 447 height 197
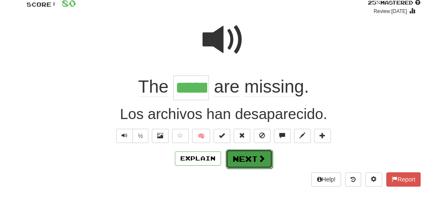
click at [228, 152] on button "Next" at bounding box center [248, 158] width 47 height 19
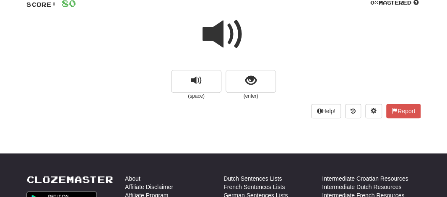
click at [224, 38] on span at bounding box center [223, 34] width 42 height 42
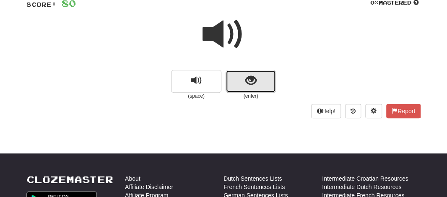
click at [235, 80] on button "show sentence" at bounding box center [250, 81] width 50 height 23
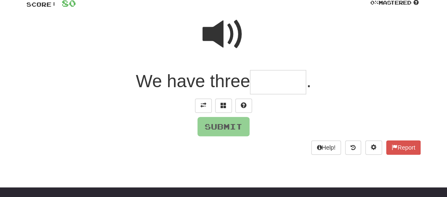
click at [258, 83] on input "text" at bounding box center [278, 82] width 56 height 25
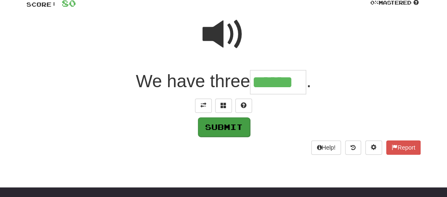
type input "******"
click at [217, 122] on button "Submit" at bounding box center [224, 126] width 52 height 19
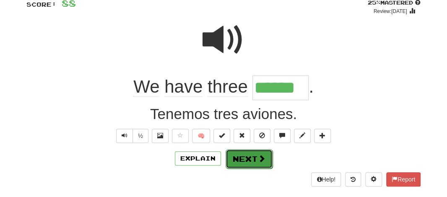
click at [248, 156] on button "Next" at bounding box center [248, 158] width 47 height 19
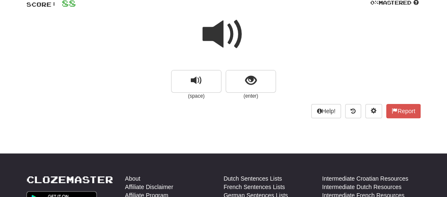
click at [227, 23] on span at bounding box center [223, 34] width 42 height 42
click at [224, 33] on span at bounding box center [223, 34] width 42 height 42
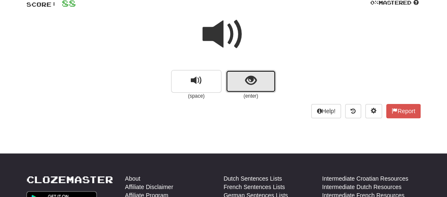
click at [235, 76] on button "show sentence" at bounding box center [250, 81] width 50 height 23
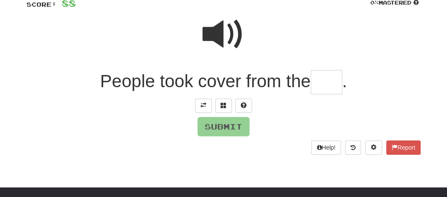
click at [219, 42] on span at bounding box center [223, 34] width 42 height 42
click at [320, 82] on input "text" at bounding box center [325, 82] width 31 height 25
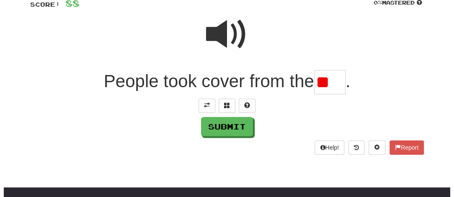
scroll to position [0, 0]
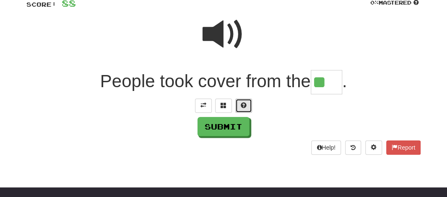
click at [244, 104] on span at bounding box center [243, 105] width 6 height 6
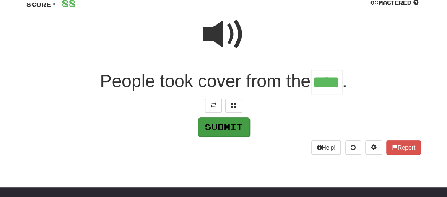
type input "****"
click at [212, 127] on button "Submit" at bounding box center [224, 126] width 52 height 19
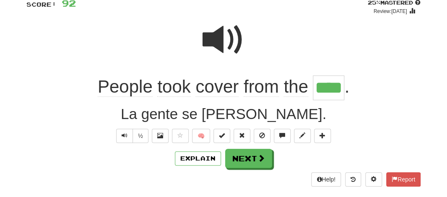
click at [336, 86] on input "****" at bounding box center [328, 87] width 31 height 24
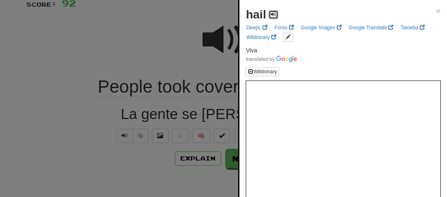
click at [271, 16] on span at bounding box center [273, 14] width 5 height 5
click at [179, 36] on div at bounding box center [223, 98] width 447 height 197
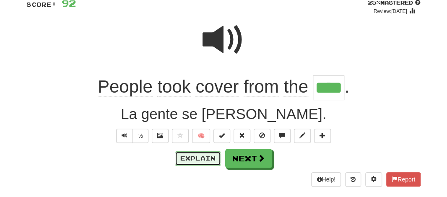
click at [203, 159] on button "Explain" at bounding box center [198, 158] width 46 height 14
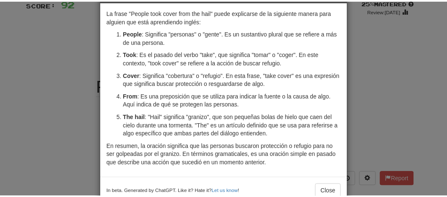
scroll to position [53, 0]
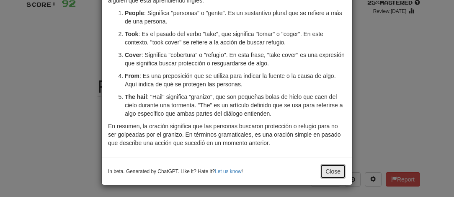
click at [328, 172] on button "Close" at bounding box center [333, 171] width 26 height 14
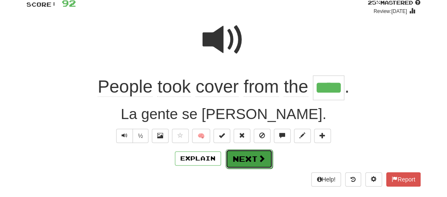
click at [232, 160] on button "Next" at bounding box center [248, 158] width 47 height 19
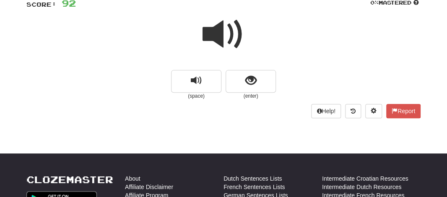
click at [213, 42] on span at bounding box center [223, 34] width 42 height 42
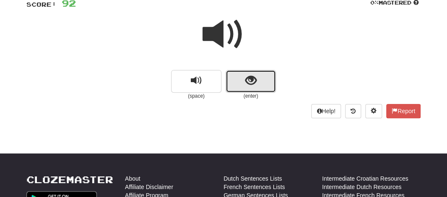
click at [239, 73] on button "show sentence" at bounding box center [250, 81] width 50 height 23
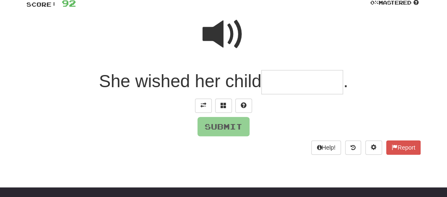
click at [261, 88] on span "She wished her child" at bounding box center [180, 81] width 163 height 20
click at [264, 88] on input "text" at bounding box center [302, 82] width 82 height 25
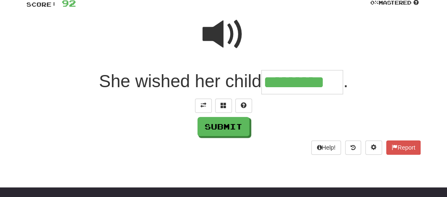
type input "*********"
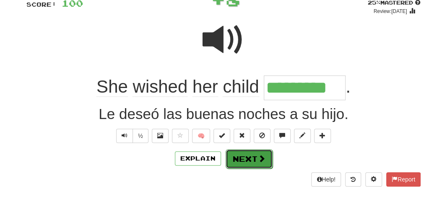
click at [243, 155] on button "Next" at bounding box center [248, 158] width 47 height 19
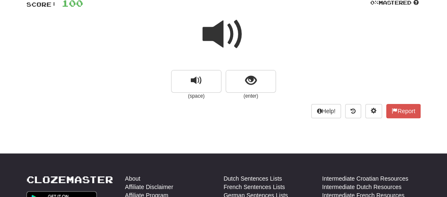
click at [213, 42] on span at bounding box center [223, 34] width 42 height 42
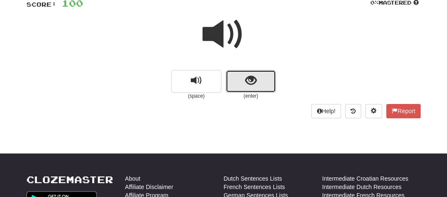
click at [240, 82] on button "show sentence" at bounding box center [250, 81] width 50 height 23
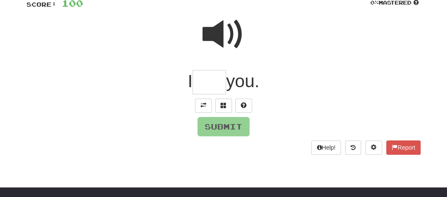
click at [204, 83] on input "text" at bounding box center [209, 82] width 34 height 25
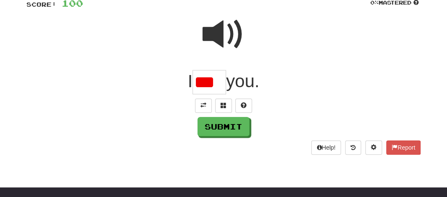
scroll to position [0, 0]
type input "*"
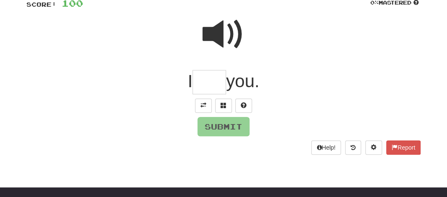
click at [218, 31] on span at bounding box center [223, 34] width 42 height 42
click at [240, 107] on span at bounding box center [243, 105] width 6 height 6
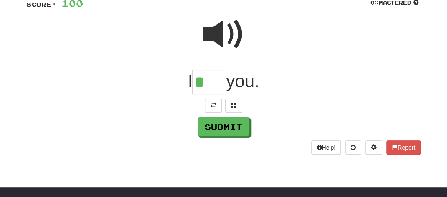
click at [224, 33] on span at bounding box center [223, 34] width 42 height 42
click at [232, 107] on span at bounding box center [233, 105] width 6 height 6
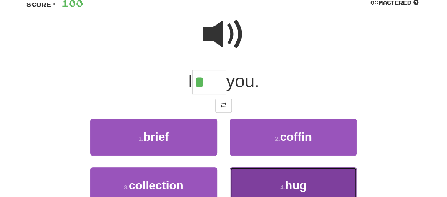
click at [282, 178] on button "4 . hug" at bounding box center [293, 185] width 127 height 36
type input "***"
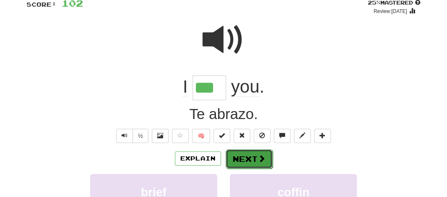
click at [240, 153] on button "Next" at bounding box center [248, 158] width 47 height 19
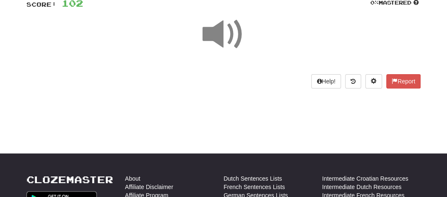
click at [223, 39] on span at bounding box center [223, 34] width 42 height 42
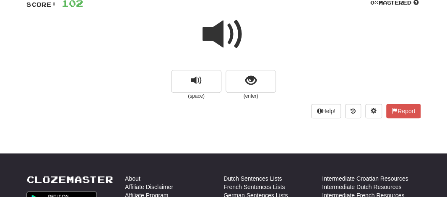
click at [223, 39] on span at bounding box center [223, 34] width 42 height 42
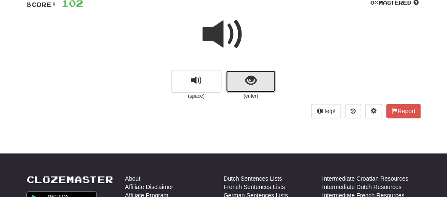
click at [234, 77] on button "show sentence" at bounding box center [250, 81] width 50 height 23
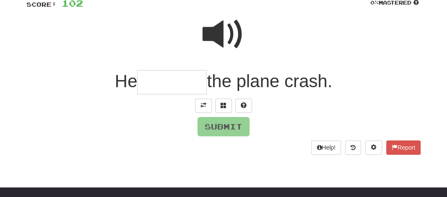
click at [149, 88] on input "text" at bounding box center [172, 82] width 70 height 25
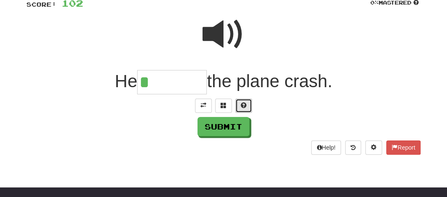
click at [237, 101] on button at bounding box center [243, 105] width 17 height 14
click at [222, 42] on span at bounding box center [223, 34] width 42 height 42
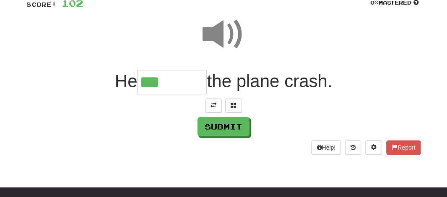
click at [174, 78] on input "***" at bounding box center [172, 82] width 70 height 25
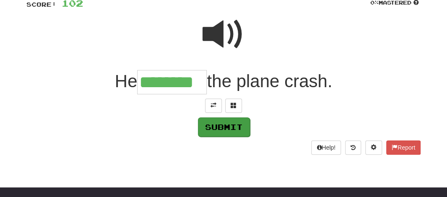
type input "********"
click at [204, 119] on button "Submit" at bounding box center [224, 126] width 52 height 19
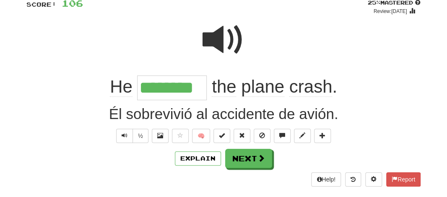
click at [145, 86] on input "********" at bounding box center [172, 87] width 70 height 25
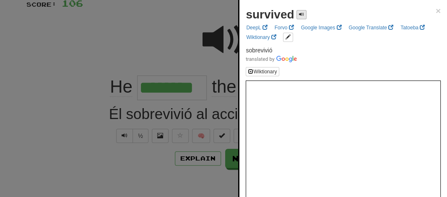
drag, startPoint x: 299, startPoint y: 8, endPoint x: 299, endPoint y: 13, distance: 4.6
click at [299, 13] on div "survived" at bounding box center [276, 14] width 60 height 17
click at [299, 13] on span at bounding box center [301, 14] width 5 height 5
click at [132, 15] on div at bounding box center [223, 98] width 447 height 197
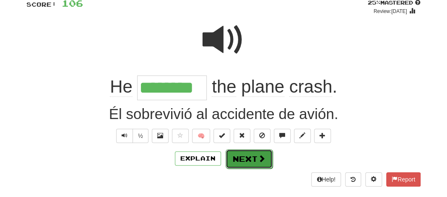
click at [245, 162] on button "Next" at bounding box center [248, 158] width 47 height 19
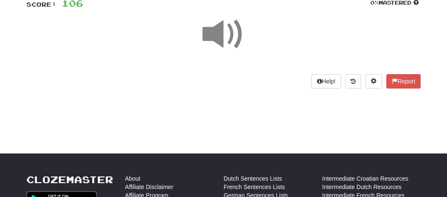
click at [214, 33] on span at bounding box center [223, 34] width 42 height 42
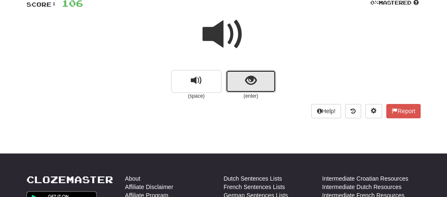
click at [233, 78] on button "show sentence" at bounding box center [250, 81] width 50 height 23
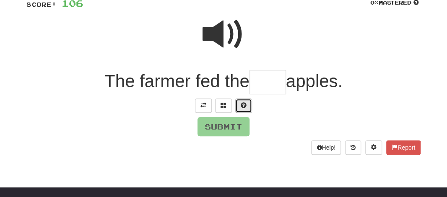
click at [244, 106] on span at bounding box center [243, 105] width 6 height 6
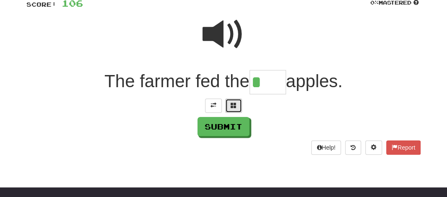
click at [231, 111] on button at bounding box center [233, 105] width 17 height 14
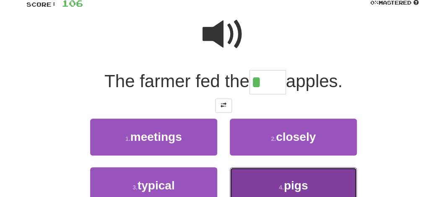
click at [264, 178] on button "4 . pigs" at bounding box center [293, 185] width 127 height 36
type input "****"
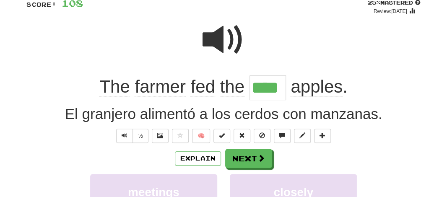
click at [265, 149] on div "Explain Next" at bounding box center [223, 158] width 394 height 19
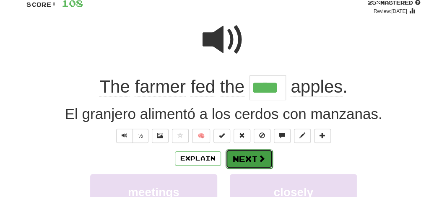
click at [256, 155] on button "Next" at bounding box center [248, 158] width 47 height 19
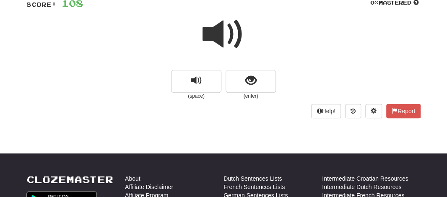
click at [215, 34] on span at bounding box center [223, 34] width 42 height 42
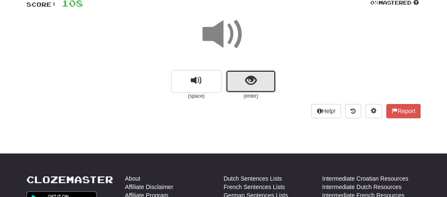
click at [245, 75] on span "show sentence" at bounding box center [250, 80] width 11 height 11
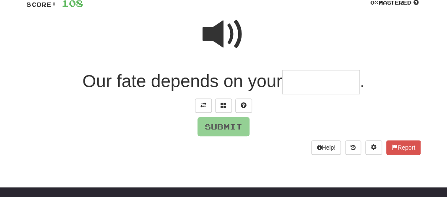
click at [295, 83] on input "text" at bounding box center [321, 82] width 78 height 25
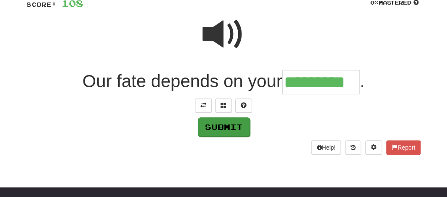
type input "*********"
click at [222, 121] on button "Submit" at bounding box center [224, 126] width 52 height 19
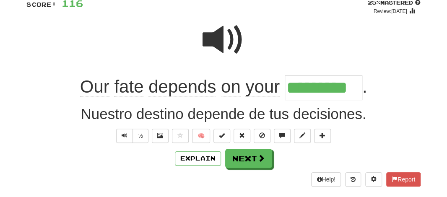
click at [124, 91] on span "fate" at bounding box center [128, 87] width 29 height 20
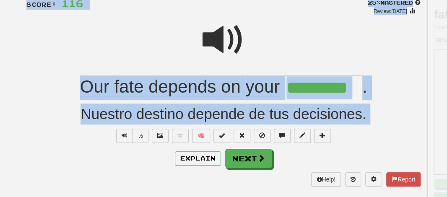
click at [124, 91] on div at bounding box center [223, 98] width 447 height 197
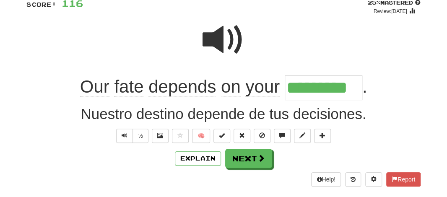
click at [124, 91] on span "fate" at bounding box center [128, 87] width 29 height 20
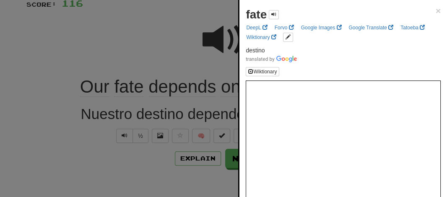
click at [149, 50] on div at bounding box center [223, 98] width 447 height 197
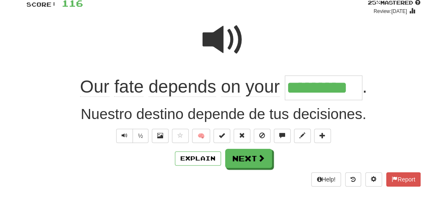
click at [124, 89] on span "fate" at bounding box center [128, 87] width 29 height 20
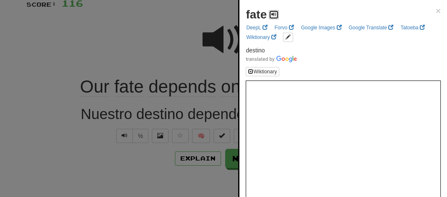
click at [276, 11] on button at bounding box center [274, 14] width 10 height 9
click at [151, 30] on div at bounding box center [223, 98] width 447 height 197
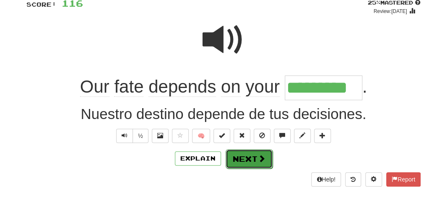
click at [247, 167] on button "Next" at bounding box center [248, 158] width 47 height 19
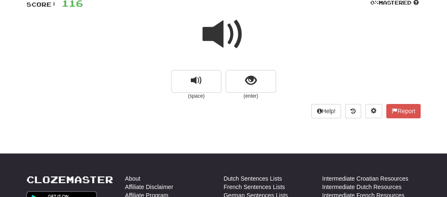
click at [221, 29] on span at bounding box center [223, 34] width 42 height 42
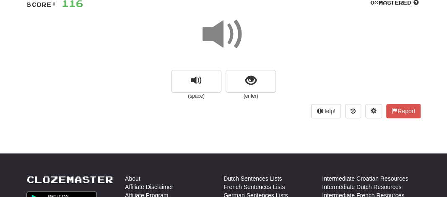
click at [221, 29] on span at bounding box center [223, 34] width 42 height 42
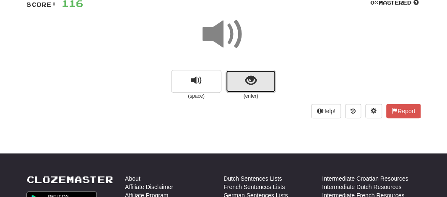
click at [235, 81] on button "show sentence" at bounding box center [250, 81] width 50 height 23
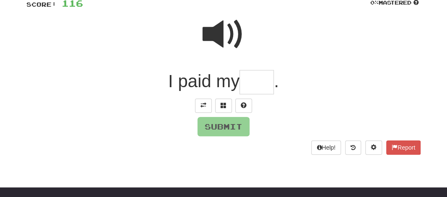
click at [247, 84] on input "text" at bounding box center [256, 82] width 34 height 25
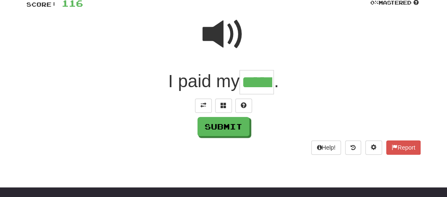
type input "*****"
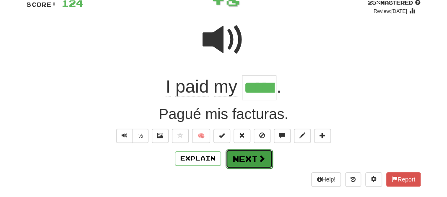
click at [238, 152] on button "Next" at bounding box center [248, 158] width 47 height 19
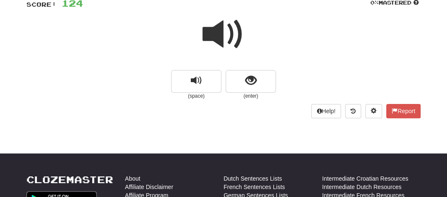
click at [223, 31] on span at bounding box center [223, 34] width 42 height 42
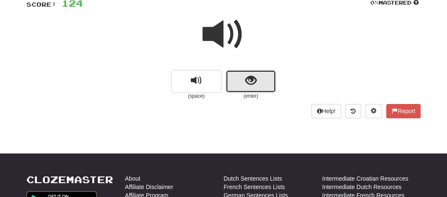
click at [239, 86] on button "show sentence" at bounding box center [250, 81] width 50 height 23
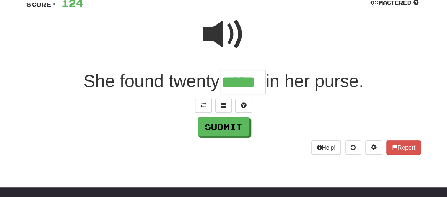
type input "*****"
click at [344, 85] on span "in her purse." at bounding box center [315, 81] width 98 height 20
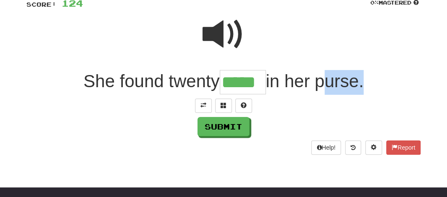
click at [344, 85] on span "in her purse." at bounding box center [315, 81] width 98 height 20
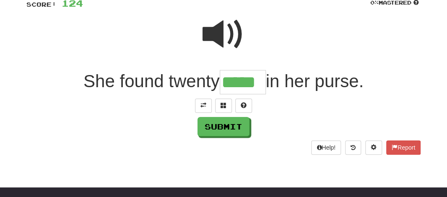
click at [219, 33] on span at bounding box center [223, 34] width 42 height 42
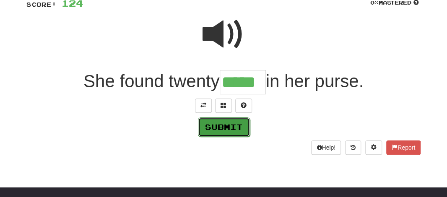
click at [220, 124] on button "Submit" at bounding box center [224, 126] width 52 height 19
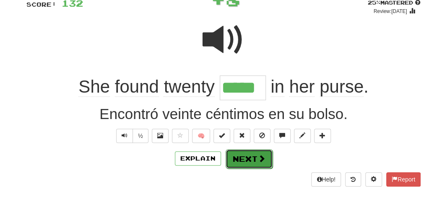
click at [239, 161] on button "Next" at bounding box center [248, 158] width 47 height 19
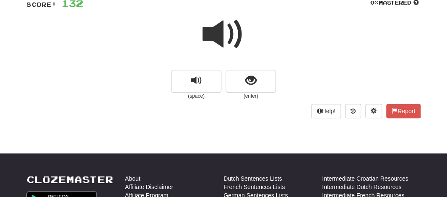
click at [214, 39] on span at bounding box center [223, 34] width 42 height 42
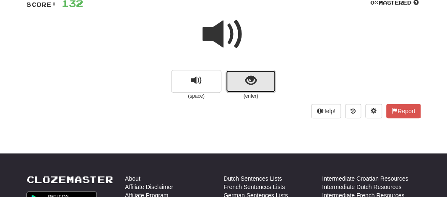
click at [234, 79] on button "show sentence" at bounding box center [250, 81] width 50 height 23
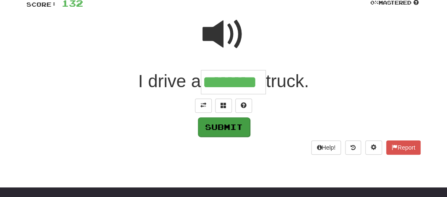
type input "********"
click at [206, 129] on button "Submit" at bounding box center [224, 126] width 52 height 19
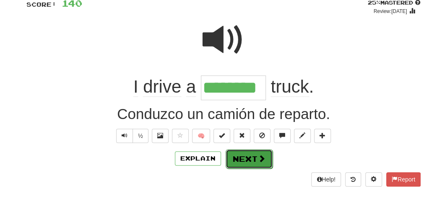
click at [238, 166] on button "Next" at bounding box center [248, 158] width 47 height 19
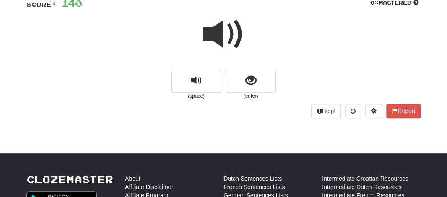
click at [220, 26] on span at bounding box center [223, 34] width 42 height 42
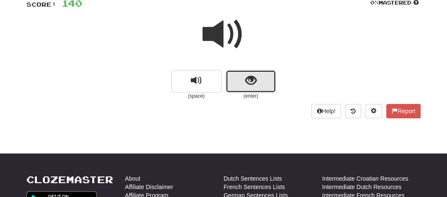
click at [231, 83] on button "show sentence" at bounding box center [250, 81] width 50 height 23
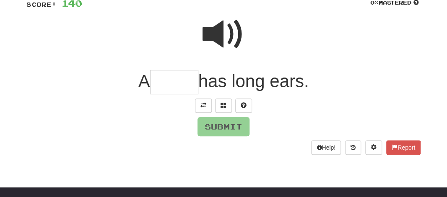
click at [178, 92] on input "text" at bounding box center [174, 82] width 48 height 25
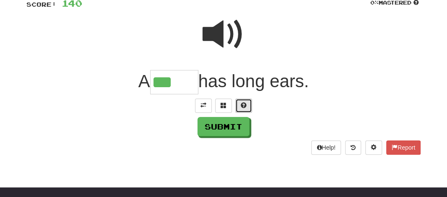
click at [243, 103] on span at bounding box center [243, 105] width 6 height 6
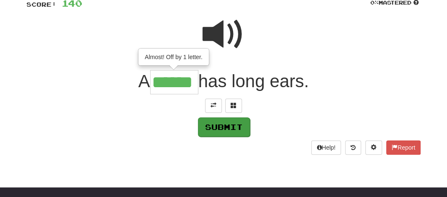
type input "******"
click at [223, 130] on button "Submit" at bounding box center [224, 126] width 52 height 19
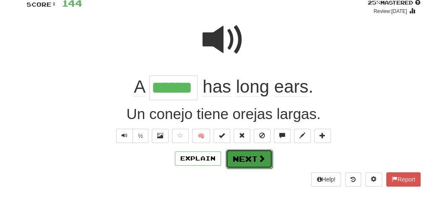
click at [243, 155] on button "Next" at bounding box center [248, 158] width 47 height 19
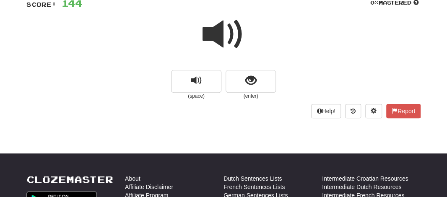
click at [217, 31] on span at bounding box center [223, 34] width 42 height 42
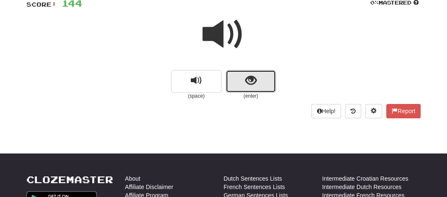
click at [233, 78] on button "show sentence" at bounding box center [250, 81] width 50 height 23
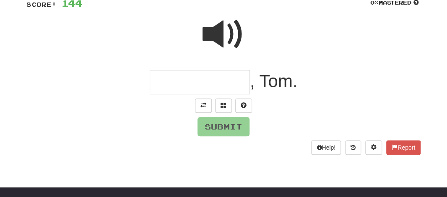
click at [216, 38] on span at bounding box center [223, 34] width 42 height 42
click at [187, 79] on input "text" at bounding box center [200, 82] width 100 height 25
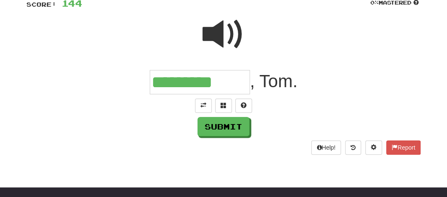
click at [222, 37] on span at bounding box center [223, 34] width 42 height 42
click at [234, 79] on input "*********" at bounding box center [200, 82] width 100 height 25
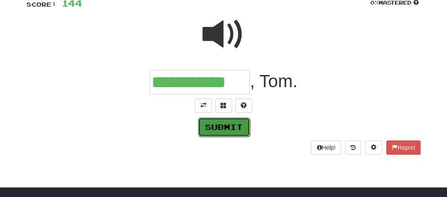
click at [224, 130] on button "Submit" at bounding box center [224, 126] width 52 height 19
type input "**********"
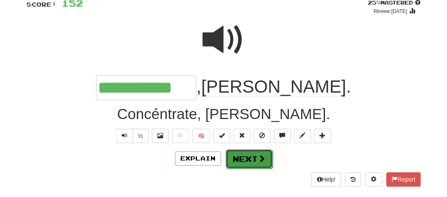
click at [234, 163] on button "Next" at bounding box center [248, 158] width 47 height 19
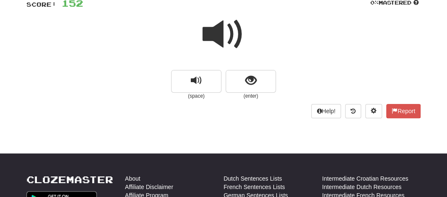
click at [220, 33] on span at bounding box center [223, 34] width 42 height 42
click at [217, 29] on span at bounding box center [223, 34] width 42 height 42
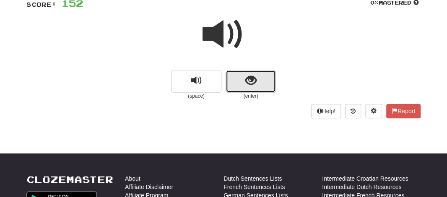
click at [226, 70] on button "show sentence" at bounding box center [250, 81] width 50 height 23
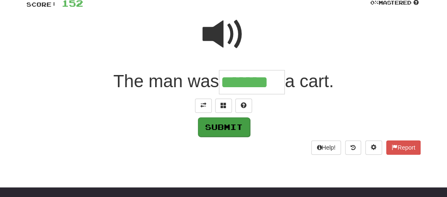
type input "*******"
click at [223, 120] on button "Submit" at bounding box center [224, 126] width 52 height 19
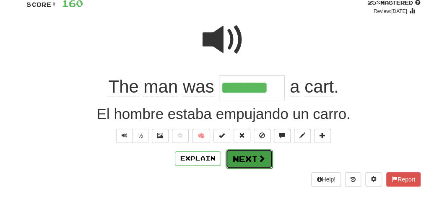
click at [237, 158] on button "Next" at bounding box center [248, 158] width 47 height 19
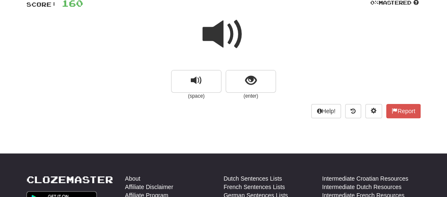
click at [224, 37] on span at bounding box center [223, 34] width 42 height 42
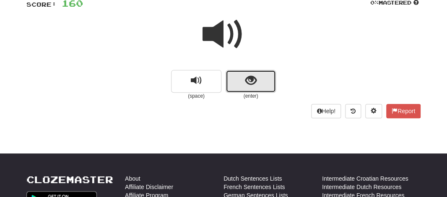
click at [246, 75] on span "show sentence" at bounding box center [250, 80] width 11 height 11
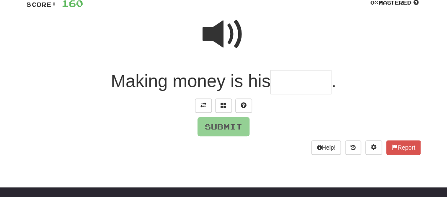
click at [282, 87] on input "text" at bounding box center [300, 82] width 61 height 25
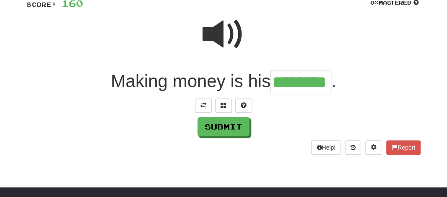
type input "********"
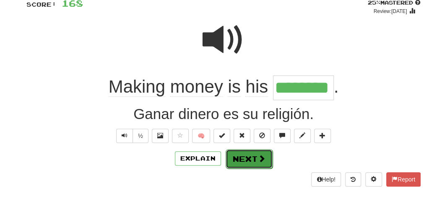
click at [238, 156] on button "Next" at bounding box center [248, 158] width 47 height 19
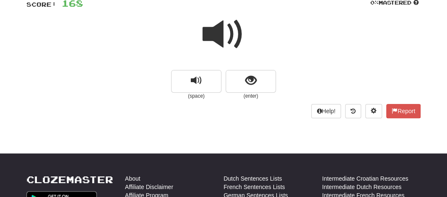
click at [217, 30] on span at bounding box center [223, 34] width 42 height 42
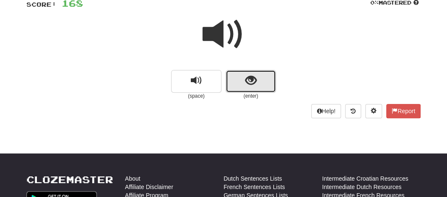
click at [241, 86] on button "show sentence" at bounding box center [250, 81] width 50 height 23
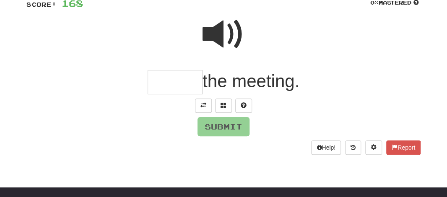
click at [180, 82] on input "text" at bounding box center [174, 82] width 55 height 25
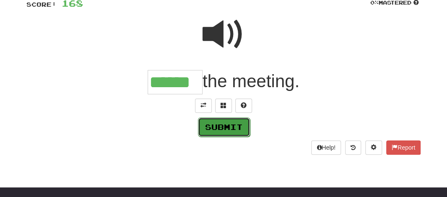
click at [206, 118] on button "Submit" at bounding box center [224, 126] width 52 height 19
type input "******"
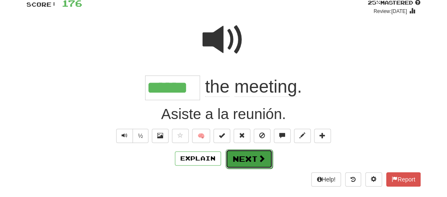
click at [254, 151] on button "Next" at bounding box center [248, 158] width 47 height 19
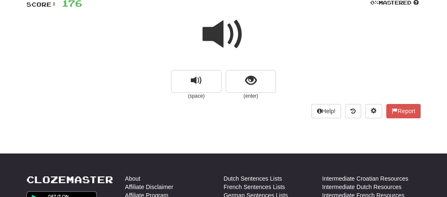
click at [212, 32] on span at bounding box center [223, 34] width 42 height 42
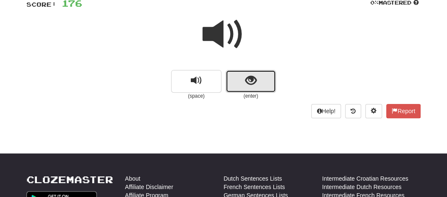
click at [248, 88] on button "show sentence" at bounding box center [250, 81] width 50 height 23
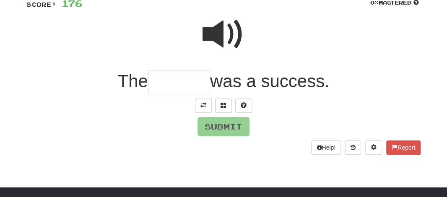
click at [159, 79] on input "text" at bounding box center [179, 82] width 62 height 25
click at [221, 102] on span at bounding box center [223, 105] width 6 height 6
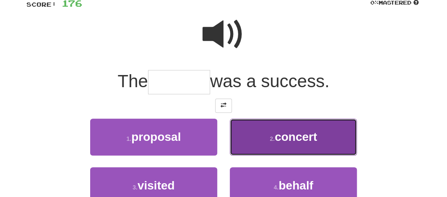
click at [290, 140] on span "concert" at bounding box center [295, 136] width 42 height 13
type input "*******"
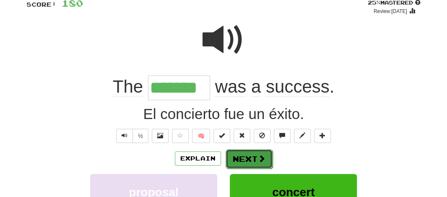
click at [251, 153] on button "Next" at bounding box center [248, 158] width 47 height 19
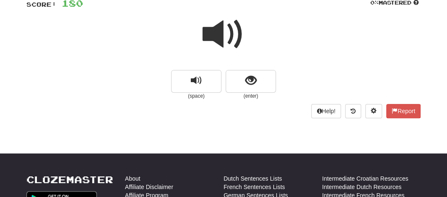
click at [219, 33] on span at bounding box center [223, 34] width 42 height 42
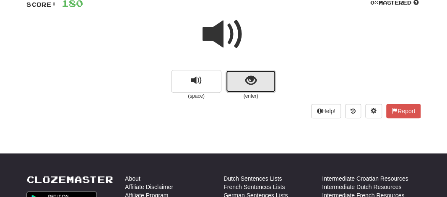
click at [236, 82] on button "show sentence" at bounding box center [250, 81] width 50 height 23
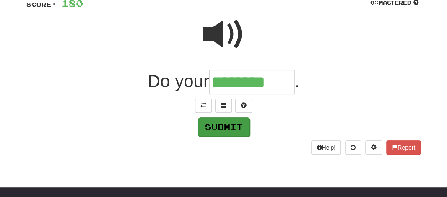
type input "********"
click at [214, 129] on button "Submit" at bounding box center [224, 126] width 52 height 19
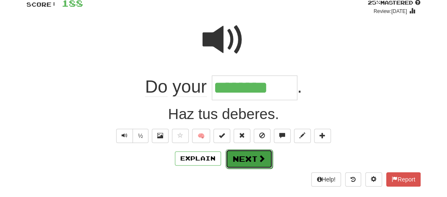
click at [235, 160] on button "Next" at bounding box center [248, 158] width 47 height 19
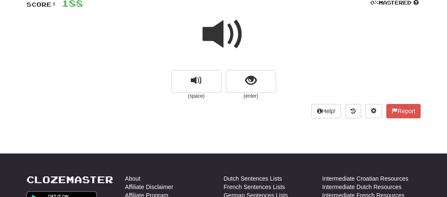
click at [212, 27] on span at bounding box center [223, 34] width 42 height 42
